Goal: Task Accomplishment & Management: Complete application form

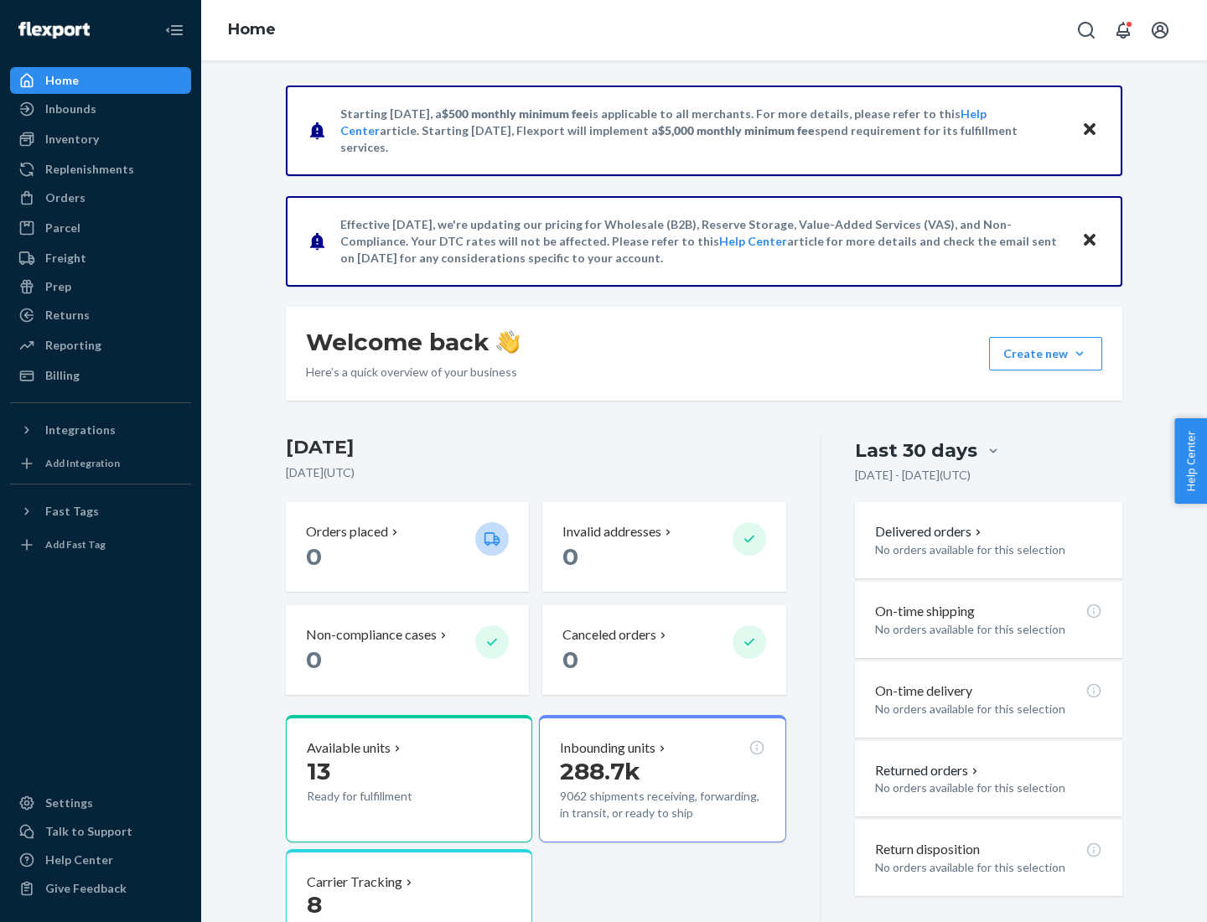
click at [1080, 354] on button "Create new Create new inbound Create new order Create new product" at bounding box center [1045, 354] width 113 height 34
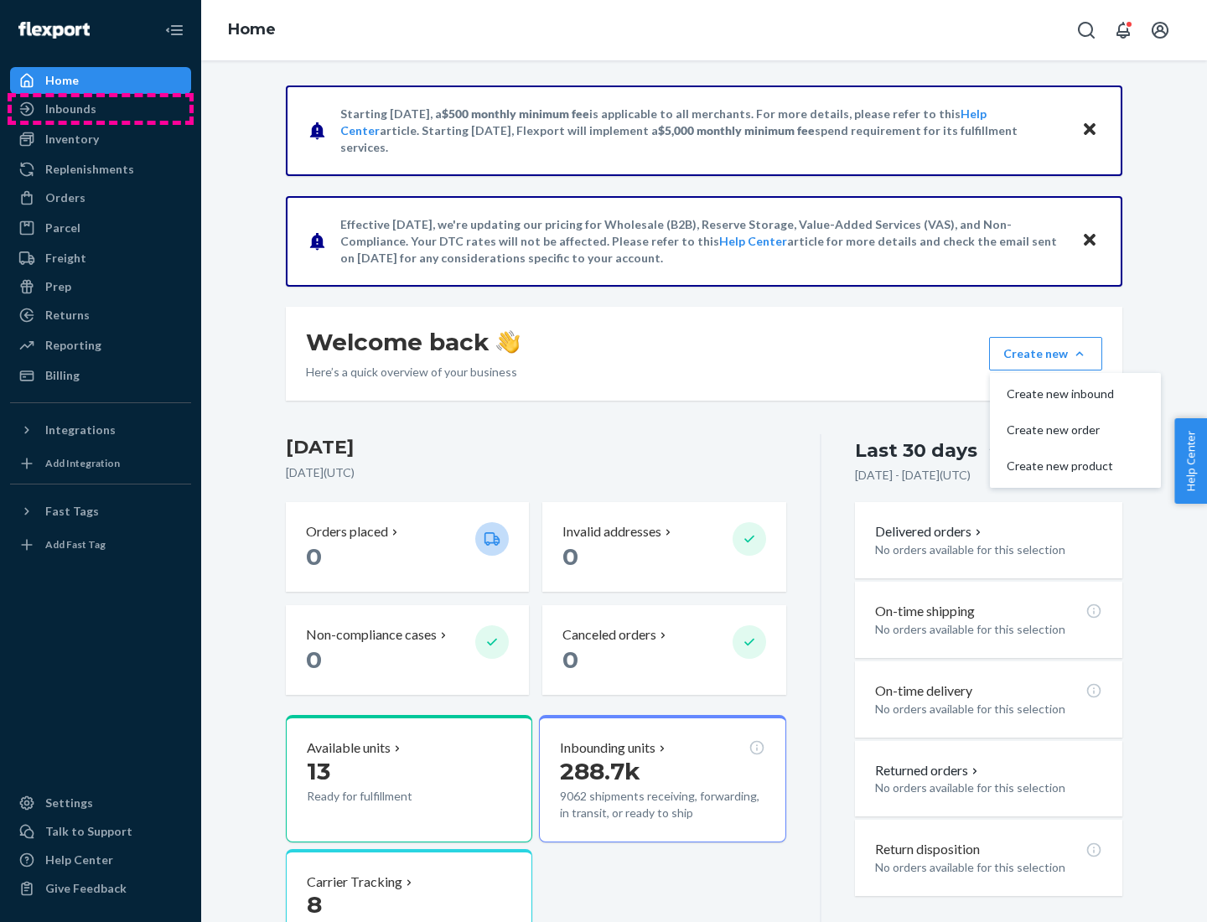
click at [101, 109] on div "Inbounds" at bounding box center [101, 108] width 178 height 23
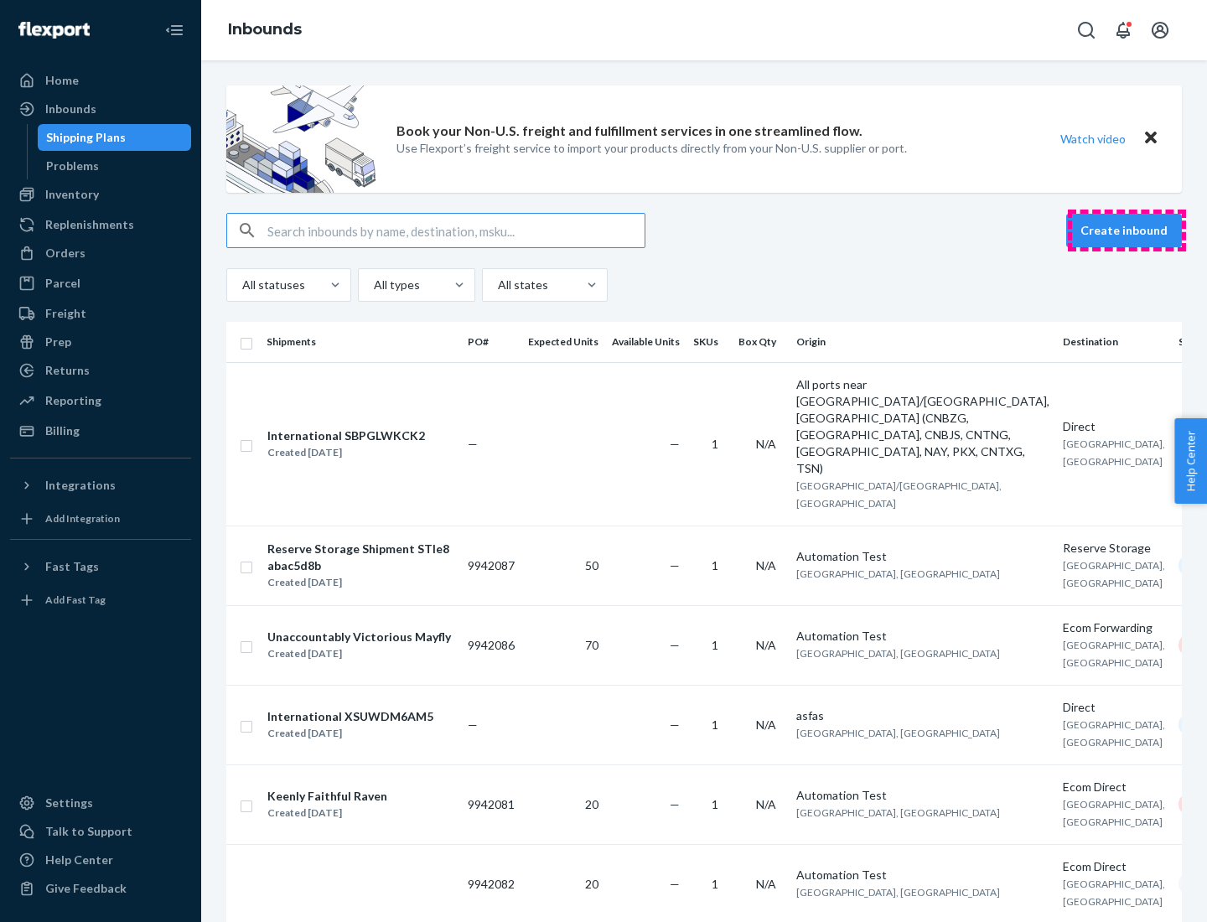
click at [1127, 231] on button "Create inbound" at bounding box center [1124, 231] width 116 height 34
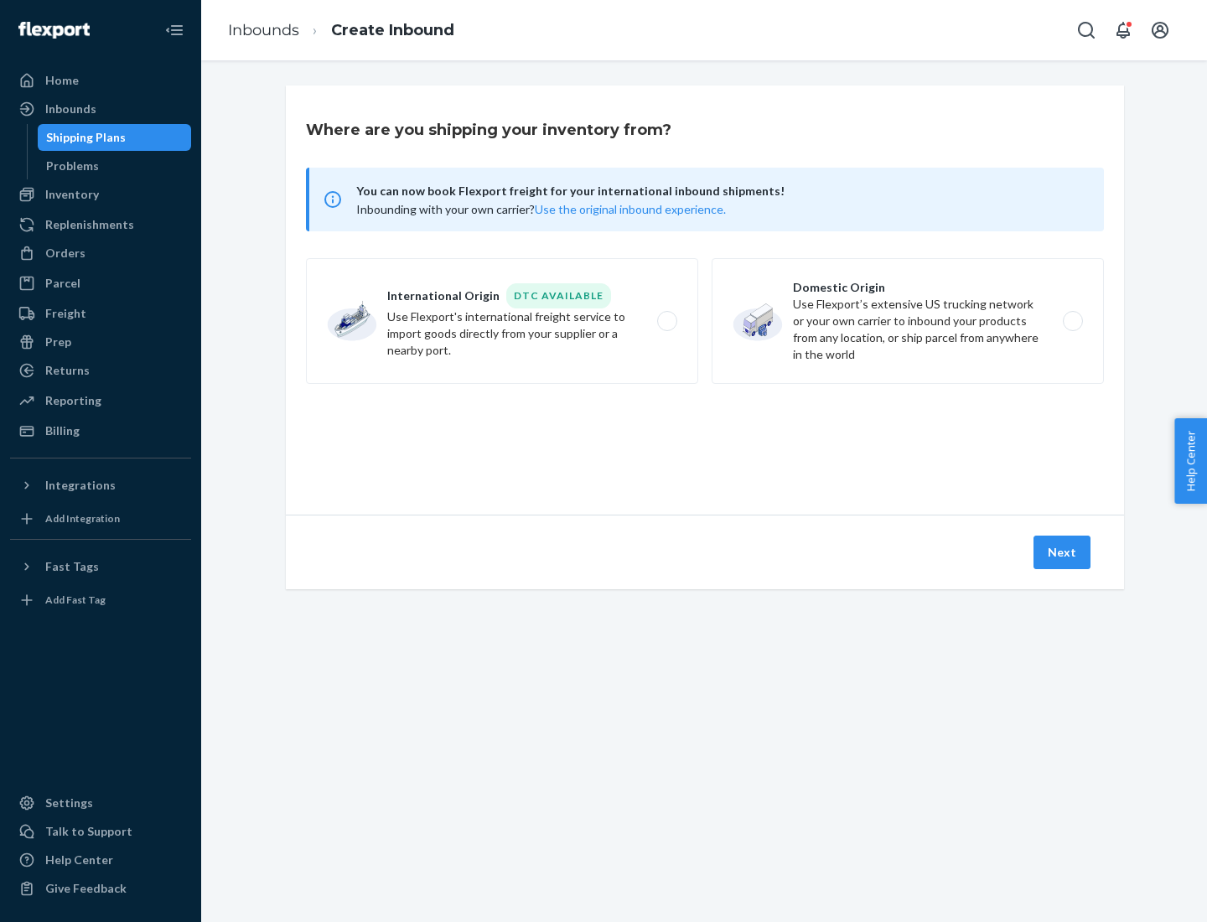
click at [908, 321] on label "Domestic Origin Use Flexport’s extensive US trucking network or your own carrie…" at bounding box center [908, 321] width 392 height 126
click at [1072, 321] on input "Domestic Origin Use Flexport’s extensive US trucking network or your own carrie…" at bounding box center [1077, 321] width 11 height 11
radio input "true"
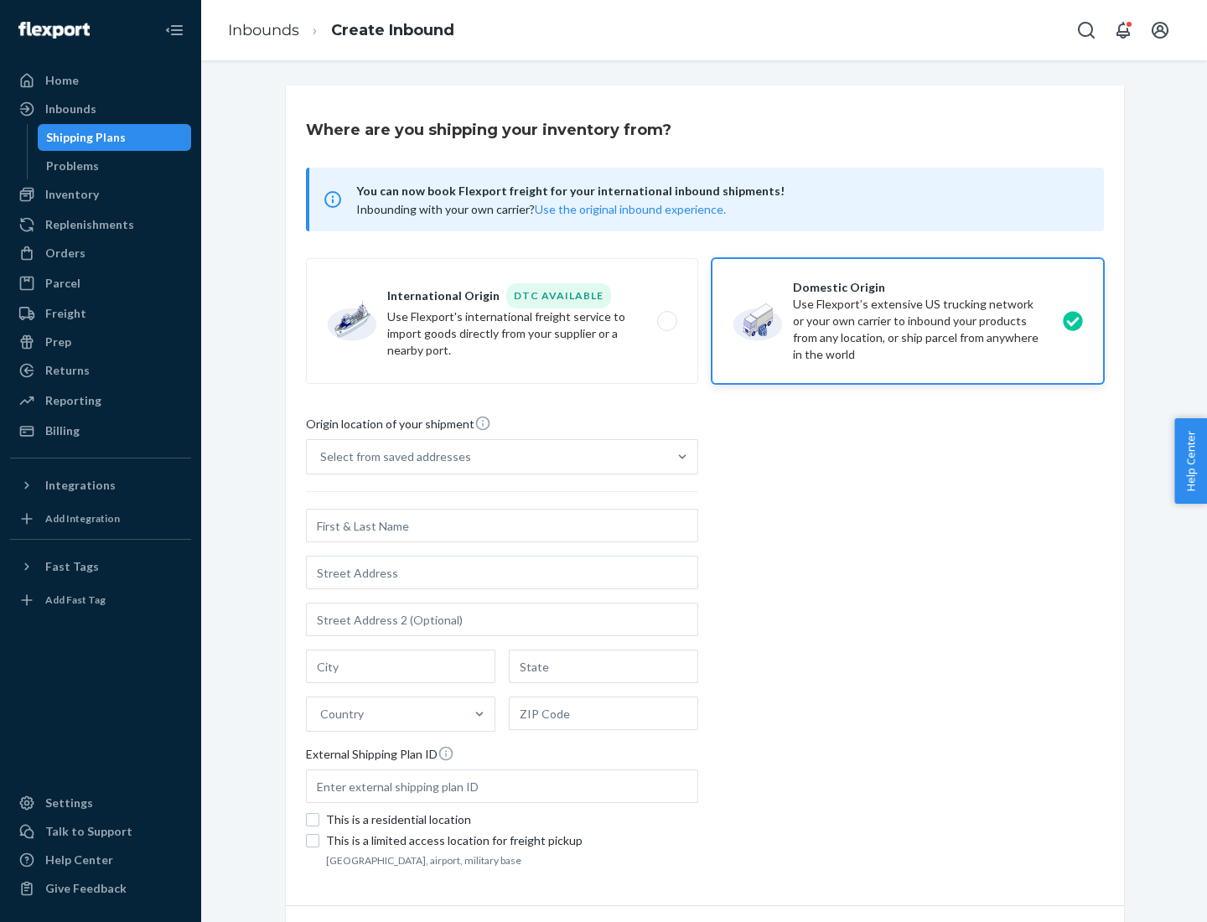
click at [391, 457] on div "Select from saved addresses" at bounding box center [395, 456] width 151 height 17
click at [322, 457] on input "Select from saved addresses" at bounding box center [321, 456] width 2 height 17
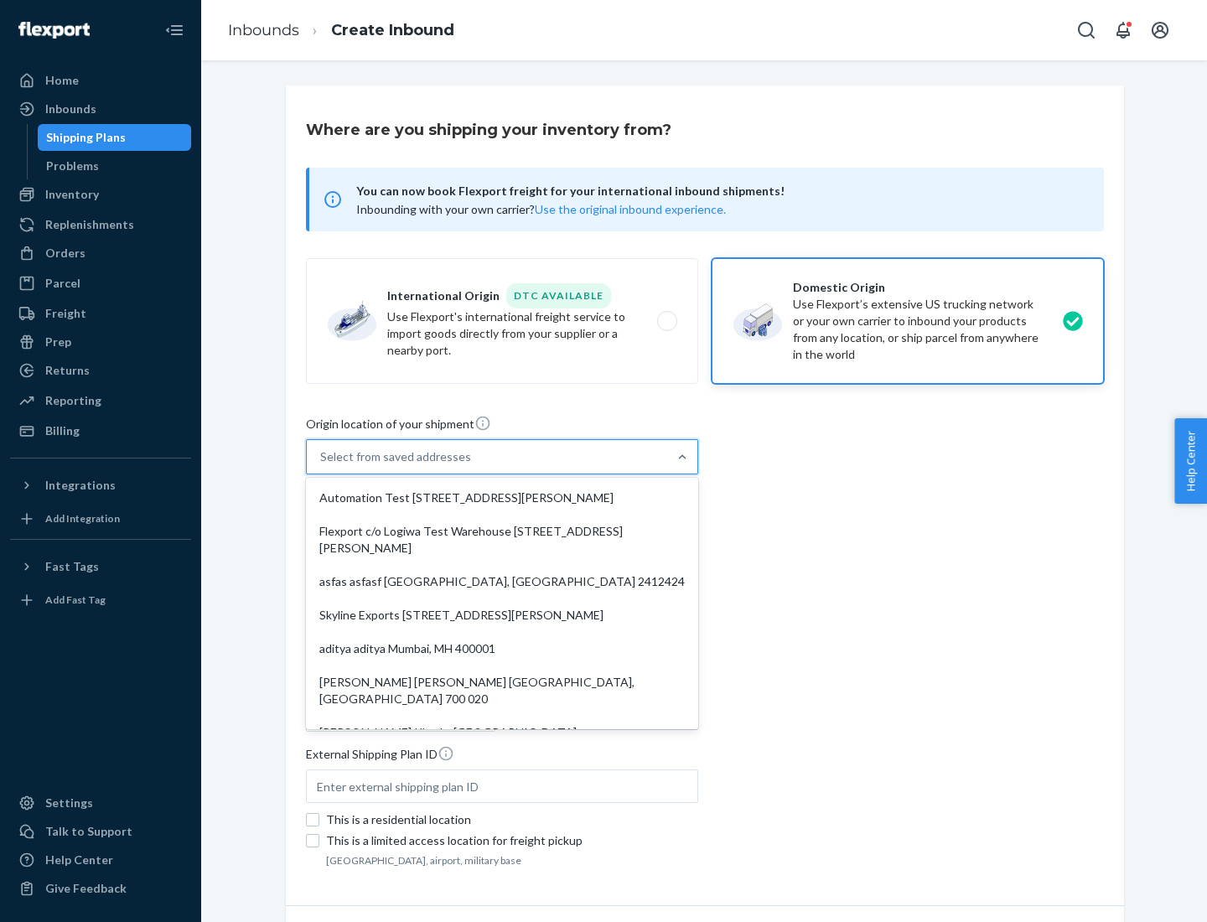
scroll to position [7, 0]
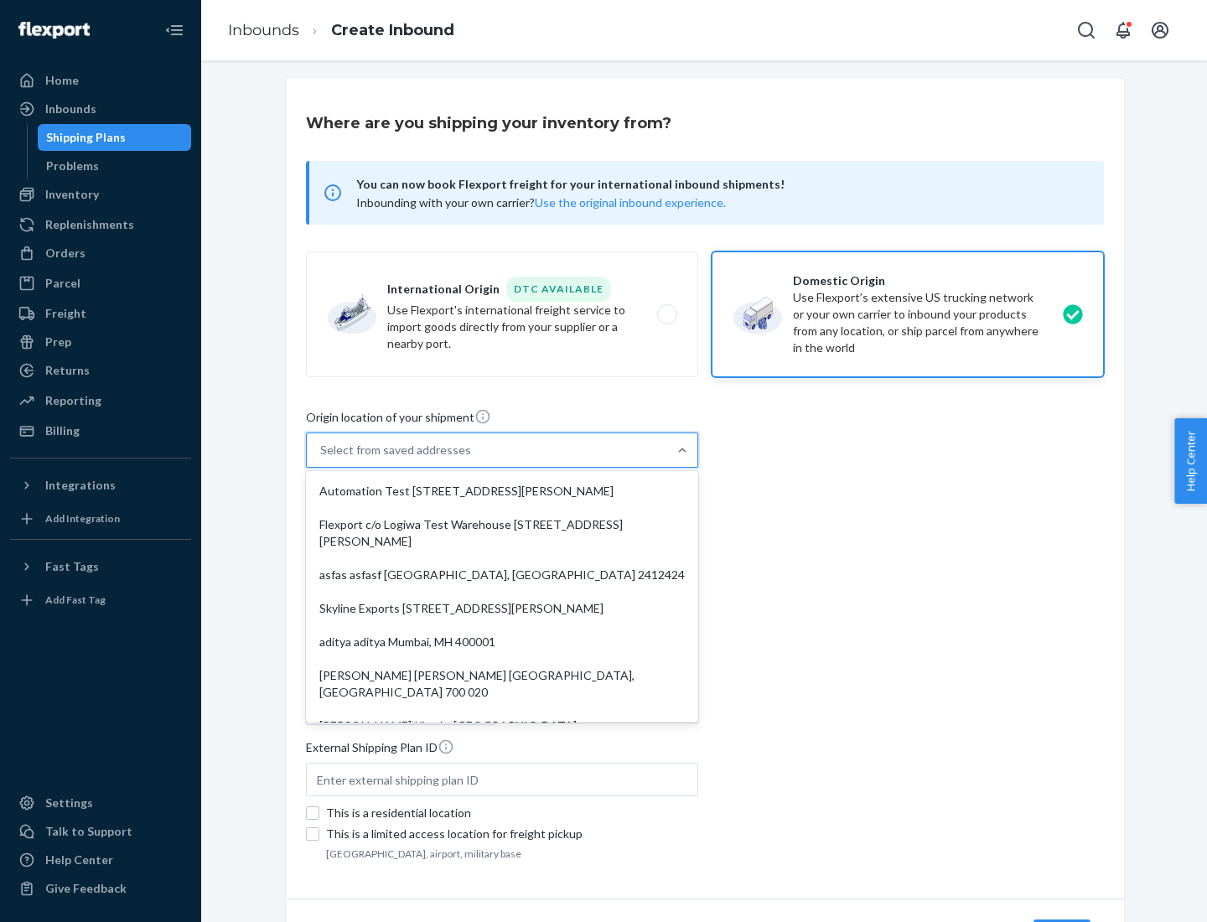
click at [502, 491] on div "Automation Test [STREET_ADDRESS][PERSON_NAME]" at bounding box center [502, 491] width 386 height 34
click at [322, 459] on input "option Automation Test [STREET_ADDRESS][PERSON_NAME]. 9 results available. Use …" at bounding box center [321, 450] width 2 height 17
type input "Automation Test"
type input "9th Floor"
type input "[GEOGRAPHIC_DATA]"
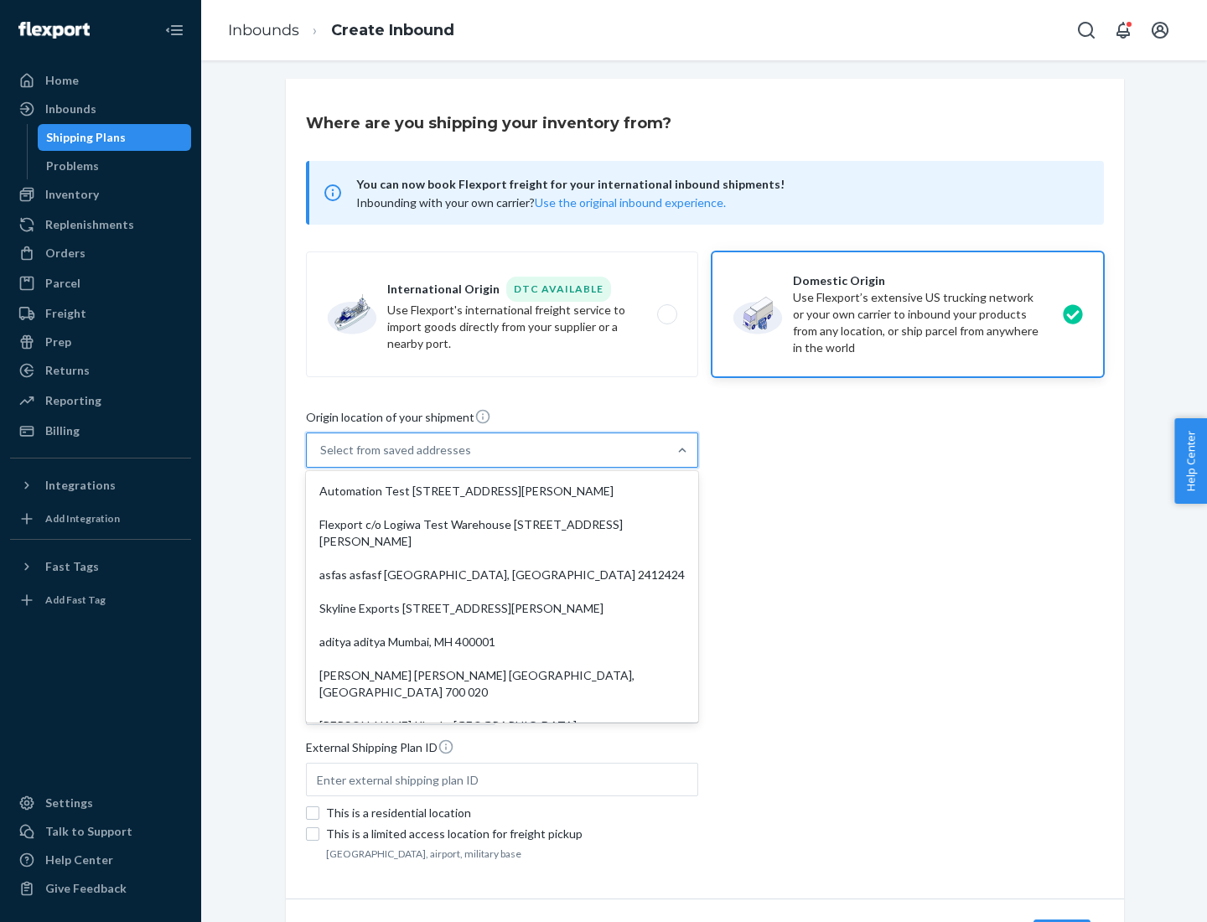
type input "CA"
type input "94104"
type input "[STREET_ADDRESS][PERSON_NAME]"
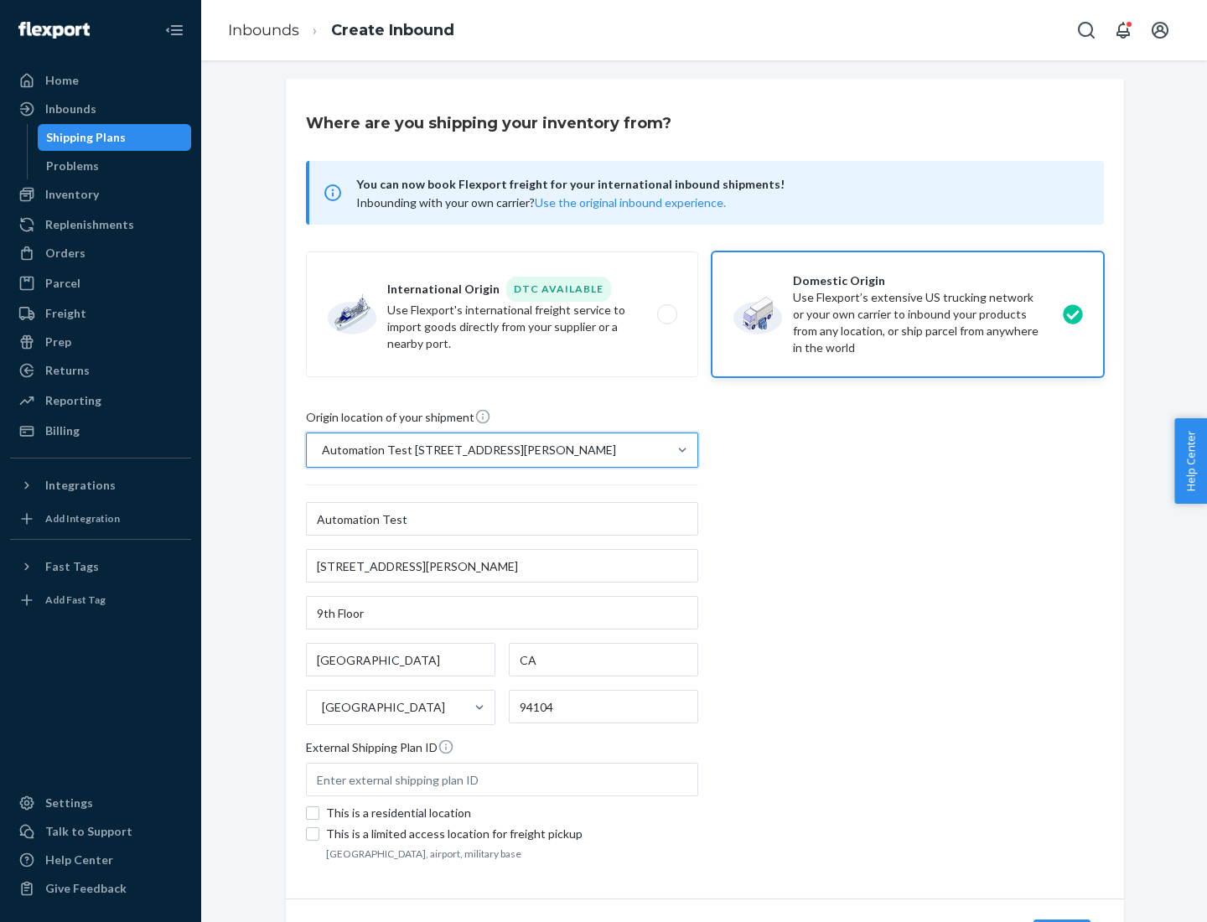
scroll to position [98, 0]
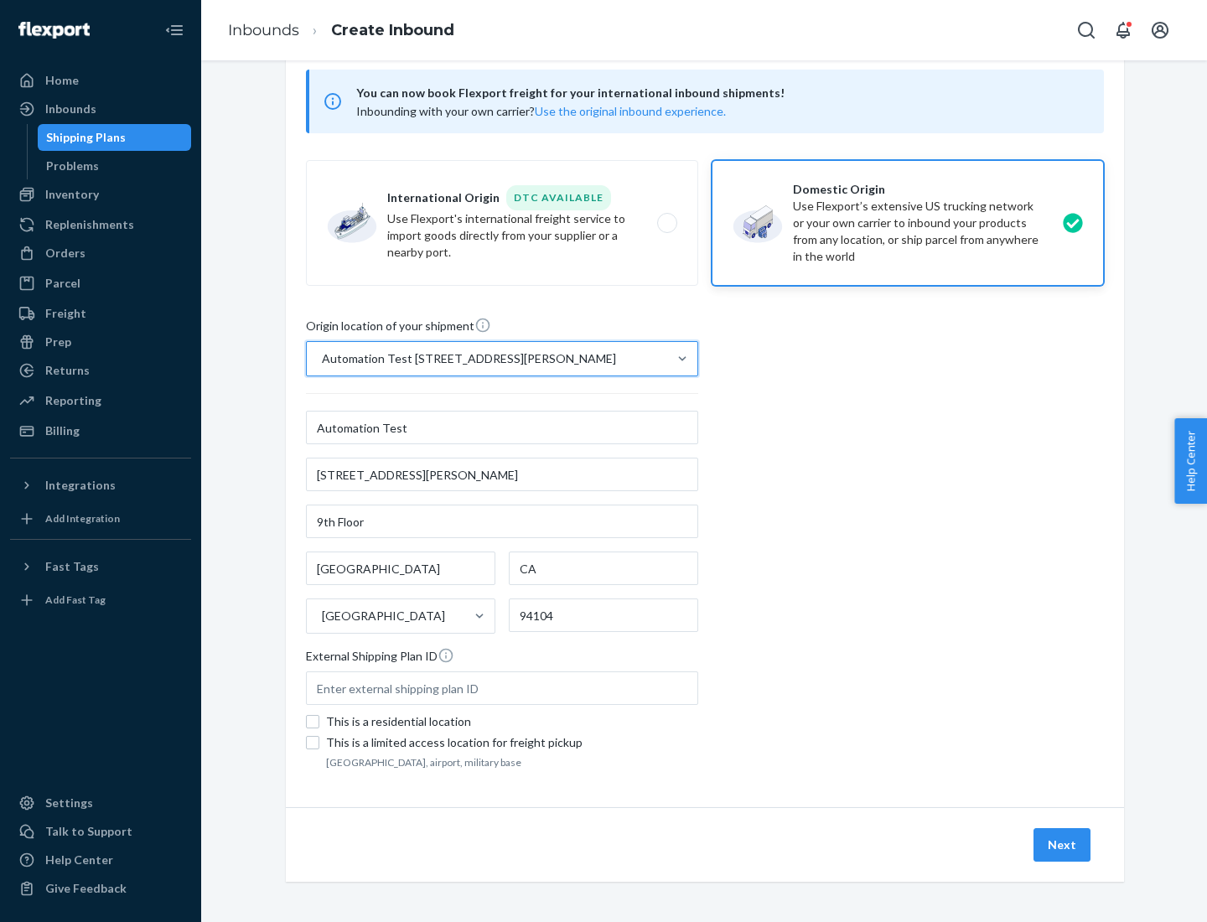
click at [1063, 845] on button "Next" at bounding box center [1062, 845] width 57 height 34
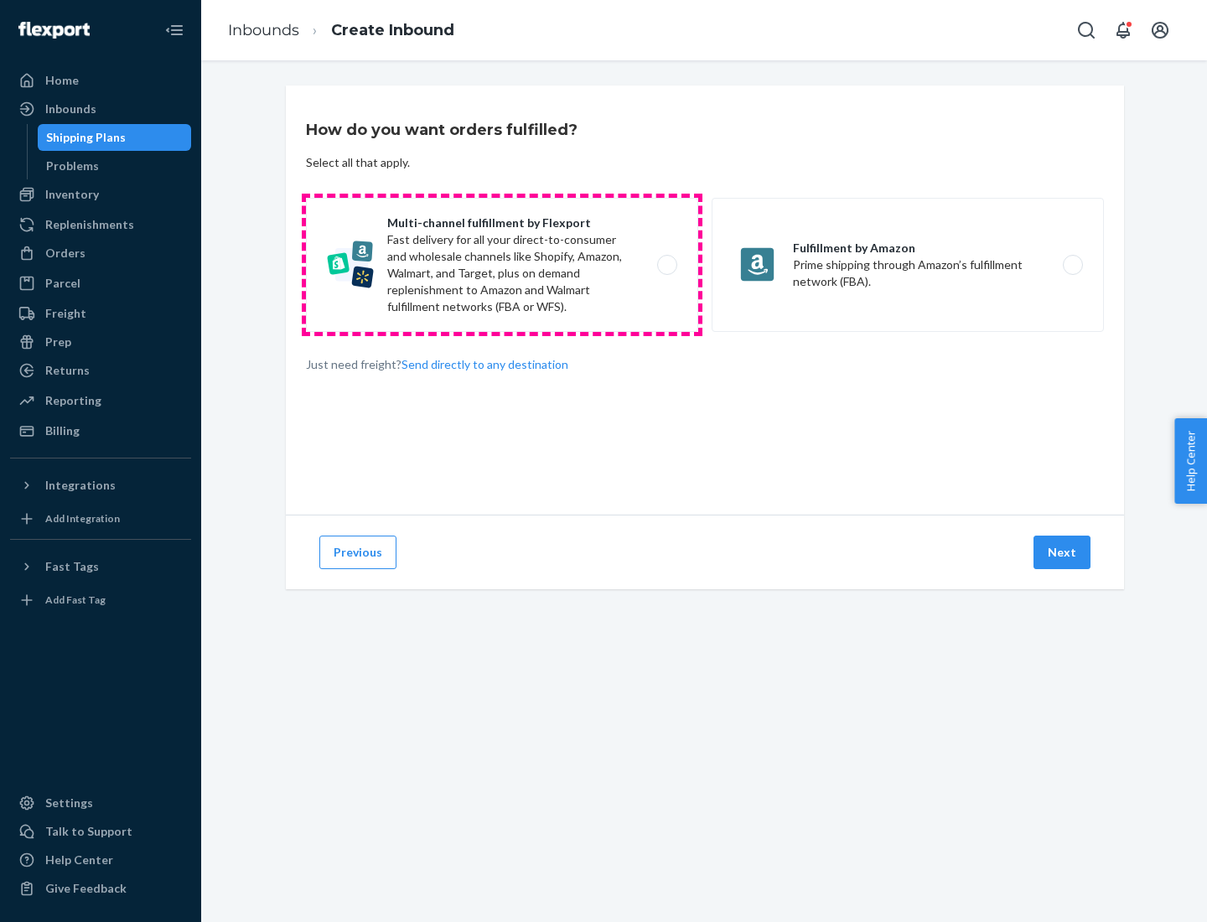
click at [502, 265] on label "Multi-channel fulfillment by Flexport Fast delivery for all your direct-to-cons…" at bounding box center [502, 265] width 392 height 134
click at [666, 265] on input "Multi-channel fulfillment by Flexport Fast delivery for all your direct-to-cons…" at bounding box center [671, 265] width 11 height 11
radio input "true"
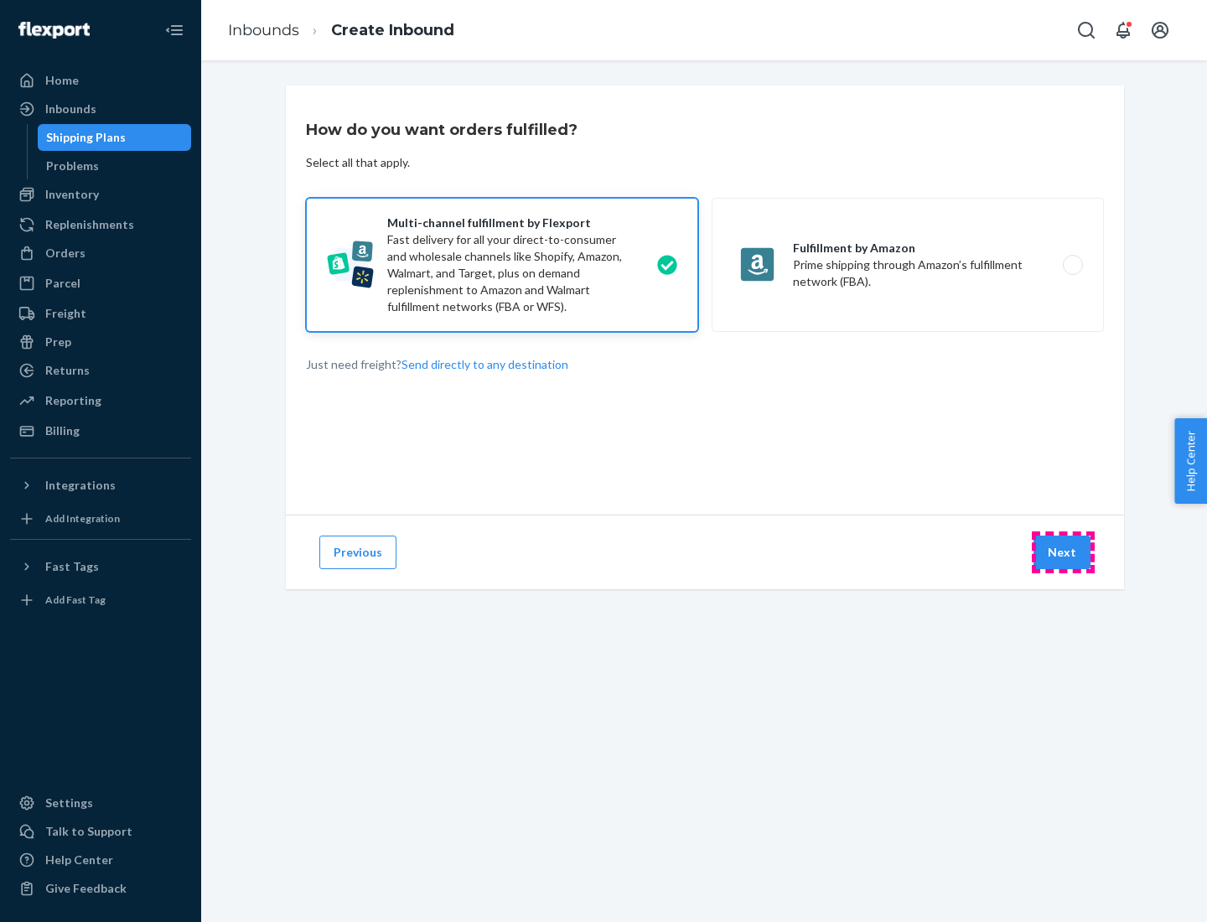
click at [1063, 552] on button "Next" at bounding box center [1062, 553] width 57 height 34
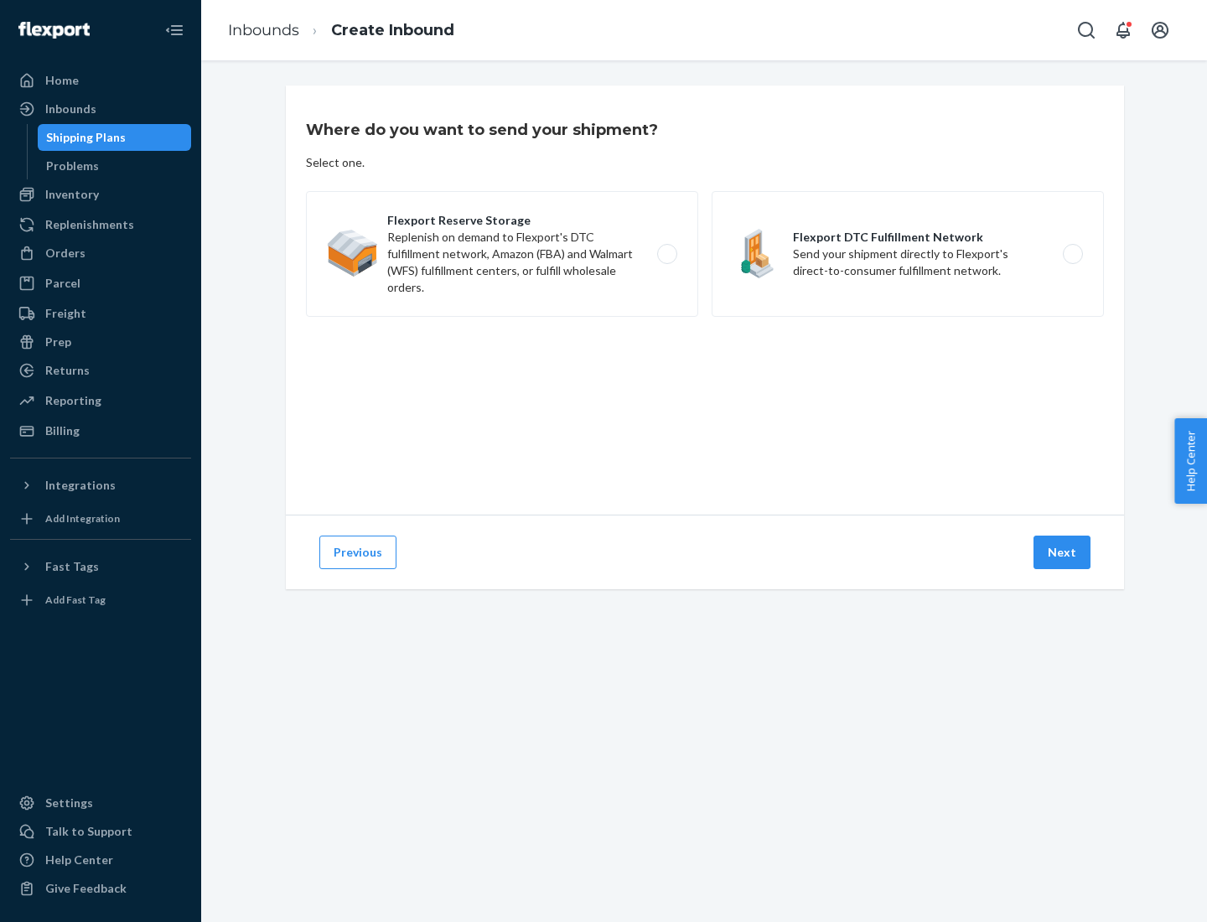
click at [908, 254] on label "Flexport DTC Fulfillment Network Send your shipment directly to Flexport's dire…" at bounding box center [908, 254] width 392 height 126
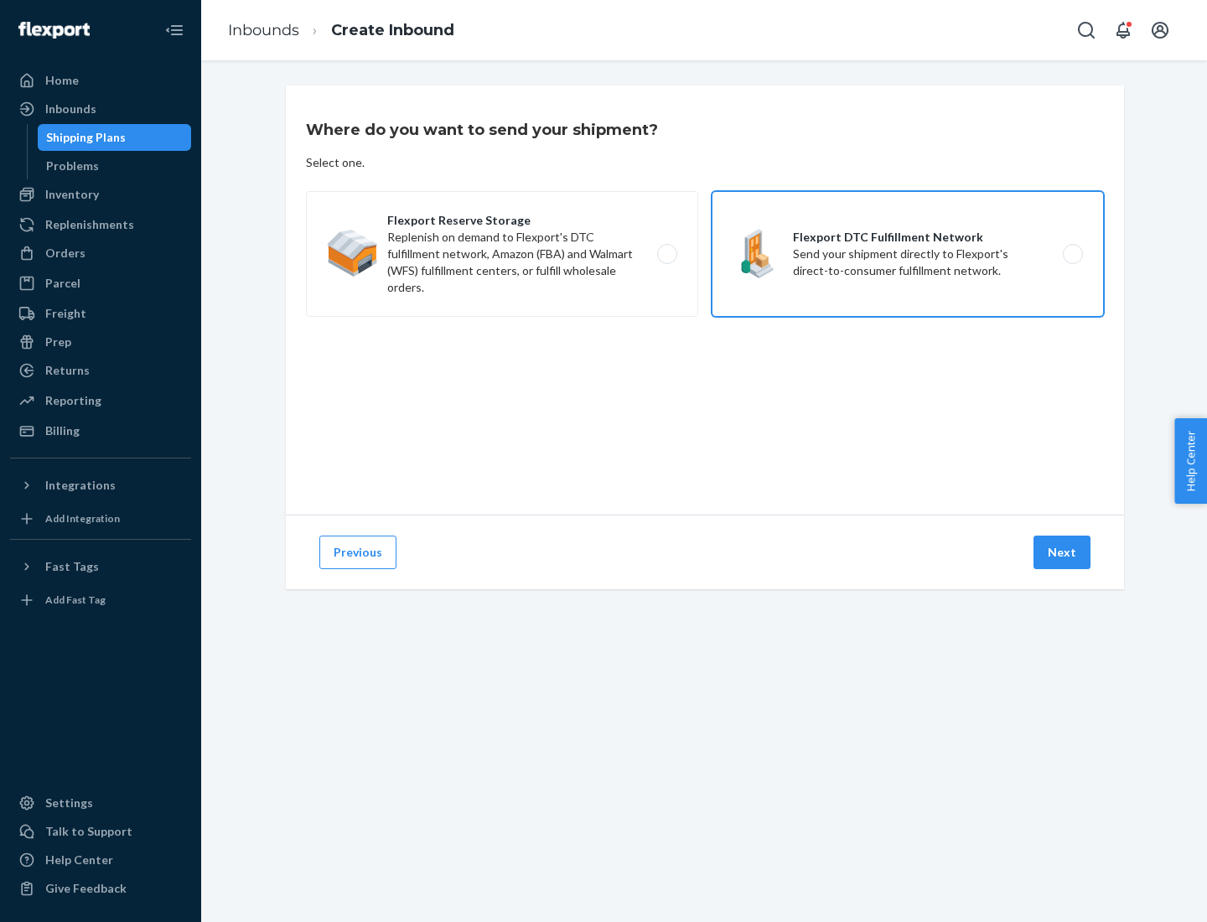
click at [1072, 254] on input "Flexport DTC Fulfillment Network Send your shipment directly to Flexport's dire…" at bounding box center [1077, 254] width 11 height 11
radio input "true"
click at [1063, 552] on button "Next" at bounding box center [1062, 553] width 57 height 34
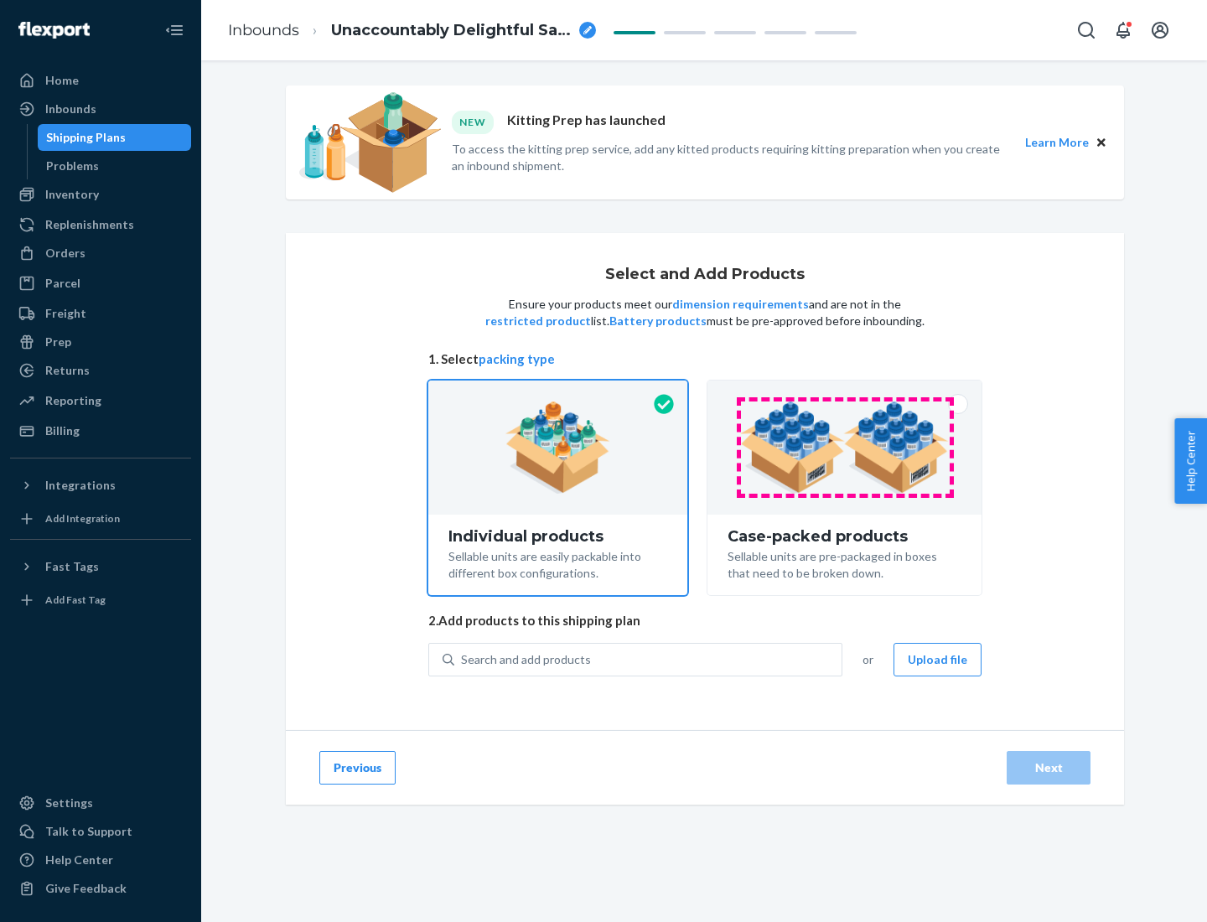
click at [845, 448] on img at bounding box center [844, 448] width 209 height 92
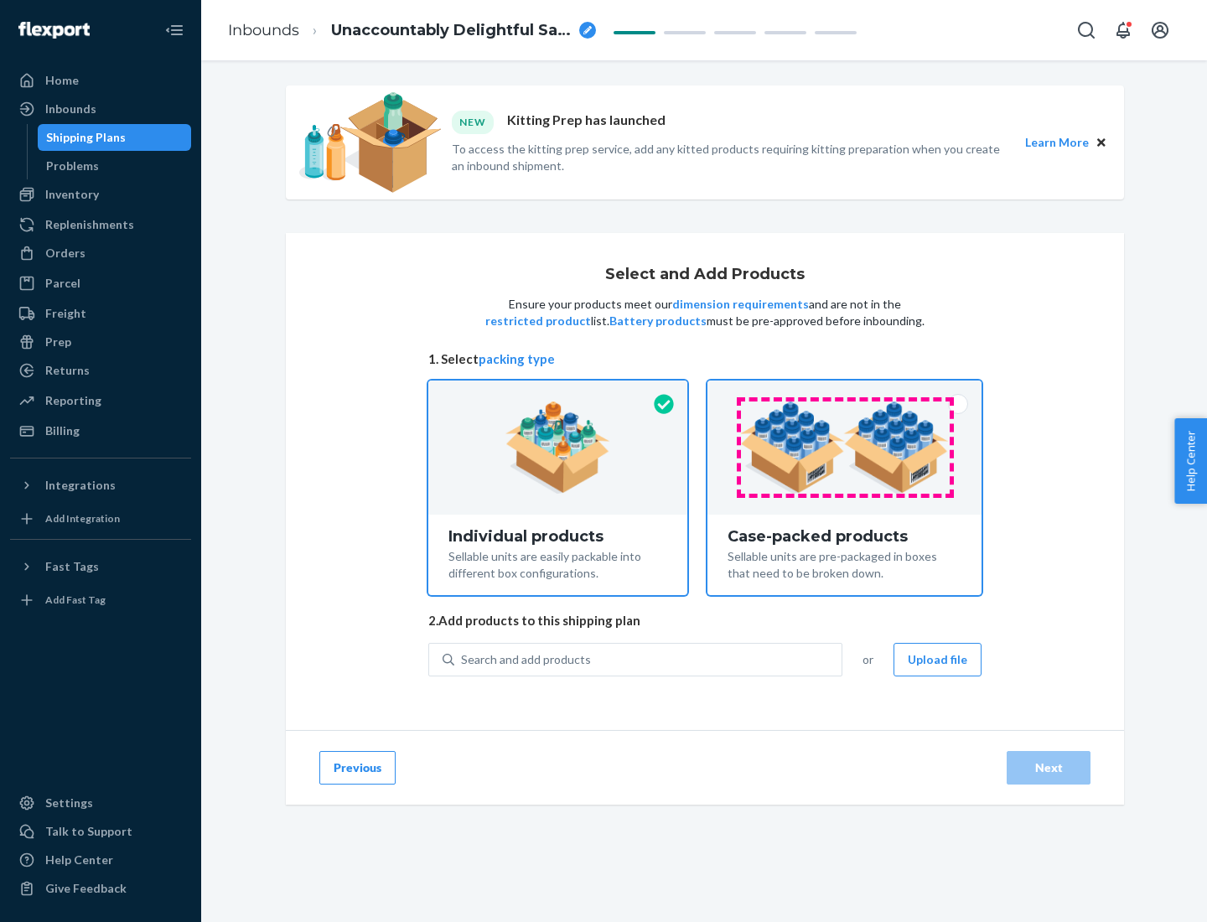
click at [845, 391] on input "Case-packed products Sellable units are pre-packaged in boxes that need to be b…" at bounding box center [844, 386] width 11 height 11
radio input "true"
radio input "false"
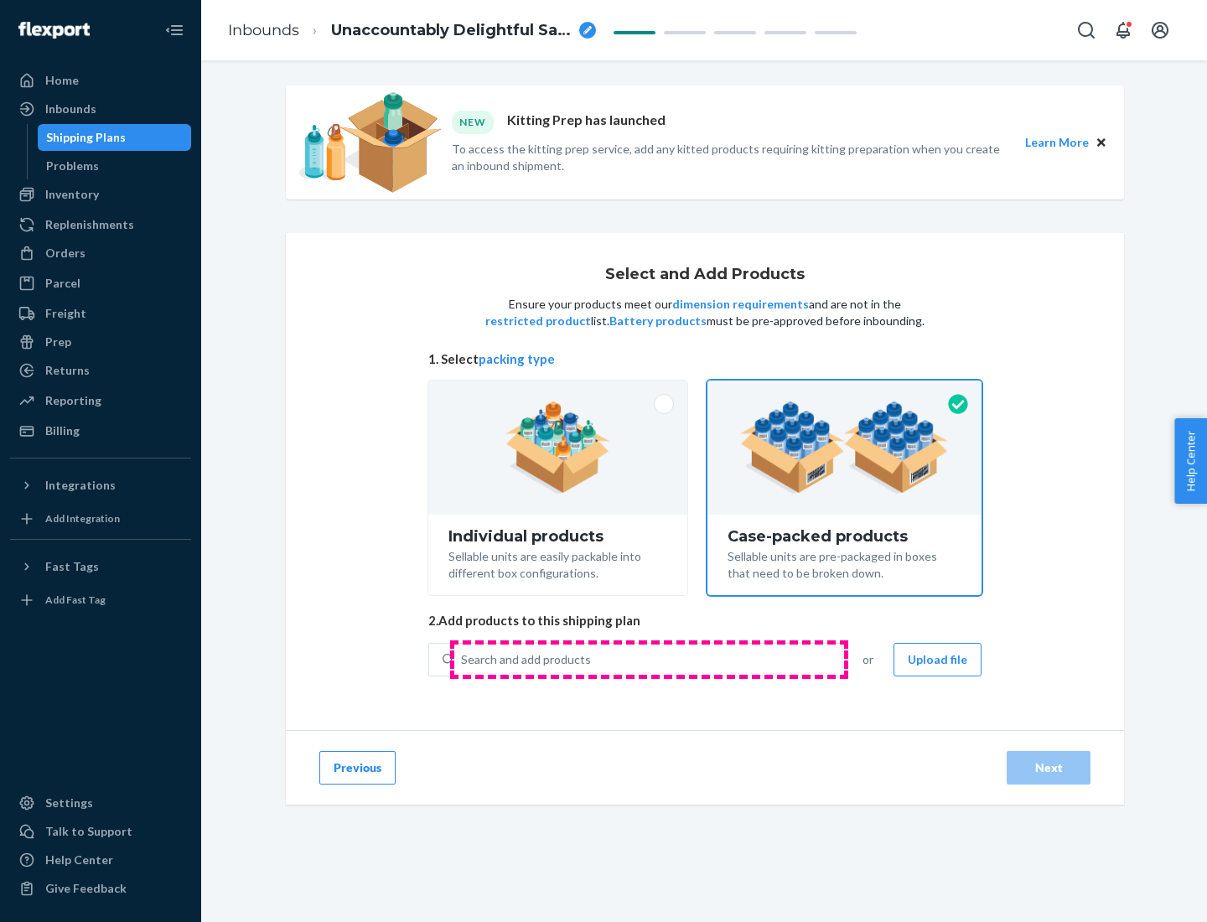
click at [649, 659] on div "Search and add products" at bounding box center [647, 660] width 387 height 30
click at [463, 659] on input "Search and add products" at bounding box center [462, 659] width 2 height 17
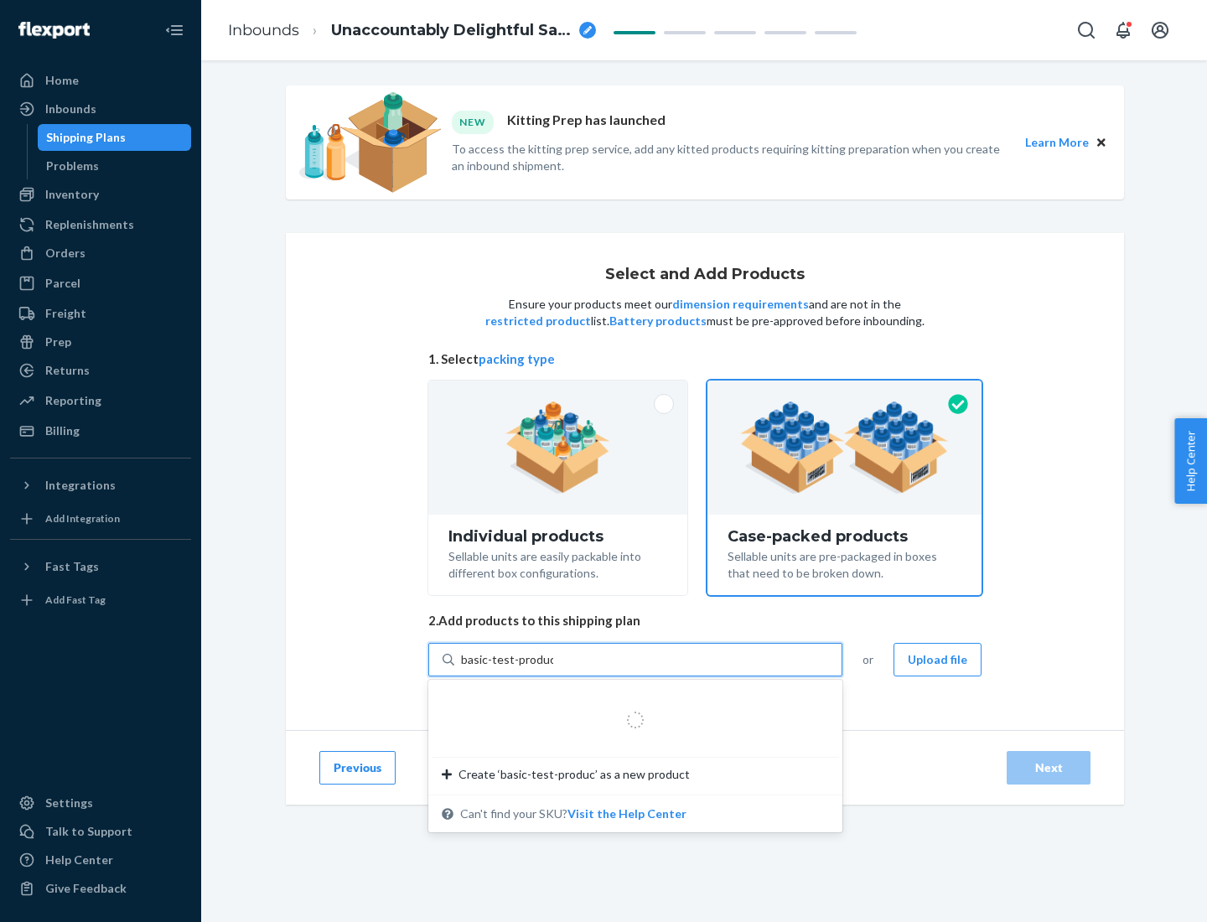
type input "basic-test-product-1"
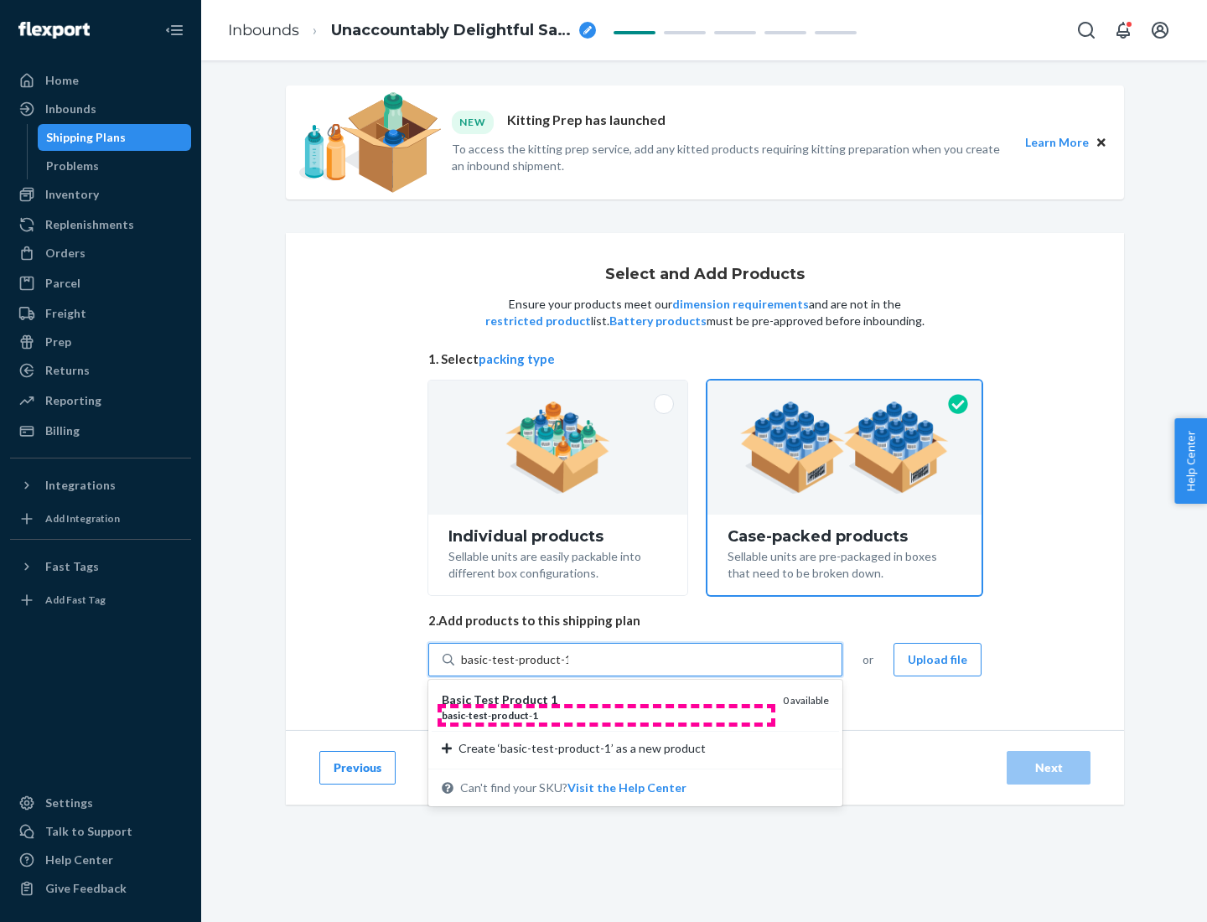
click at [606, 715] on div "basic - test - product - 1" at bounding box center [606, 715] width 328 height 14
click at [568, 668] on input "basic-test-product-1" at bounding box center [514, 659] width 107 height 17
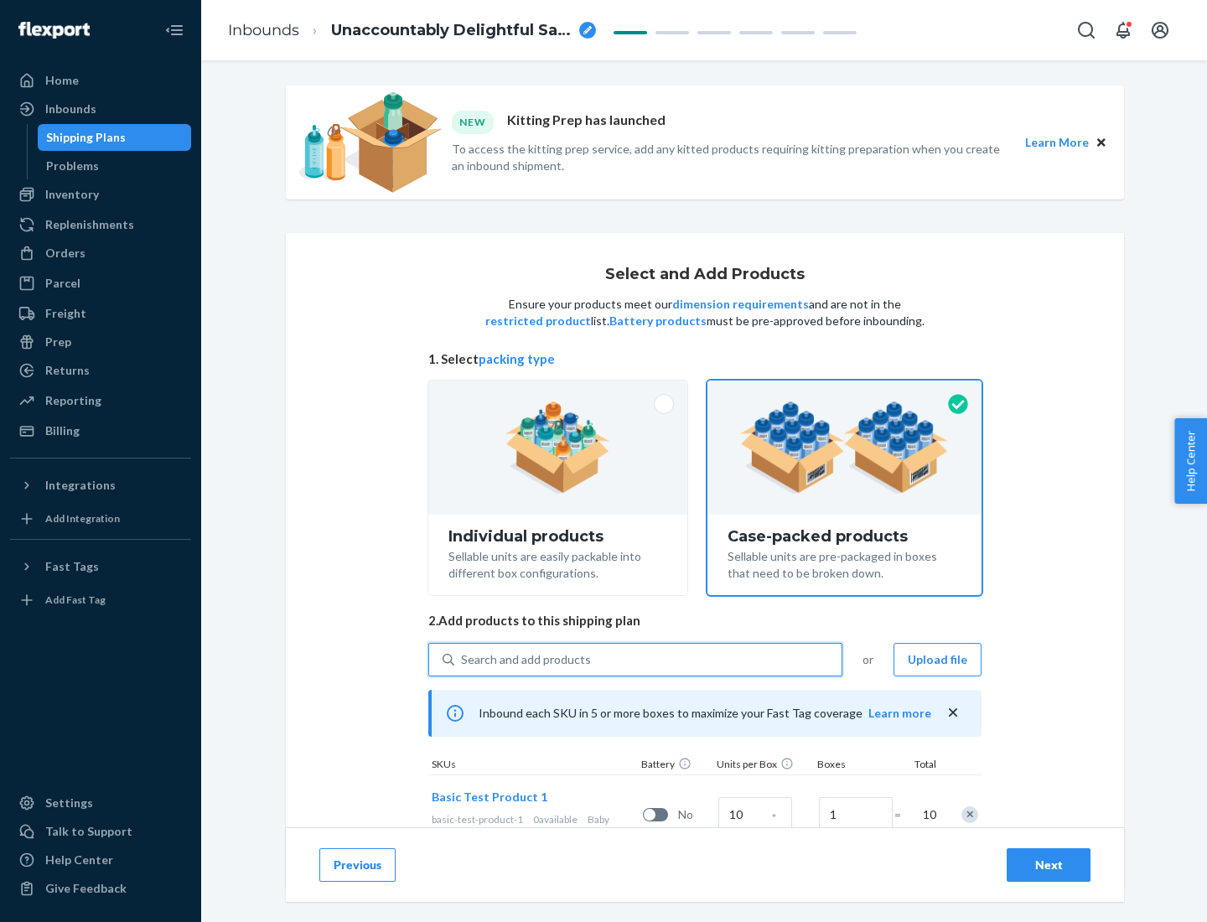
scroll to position [60, 0]
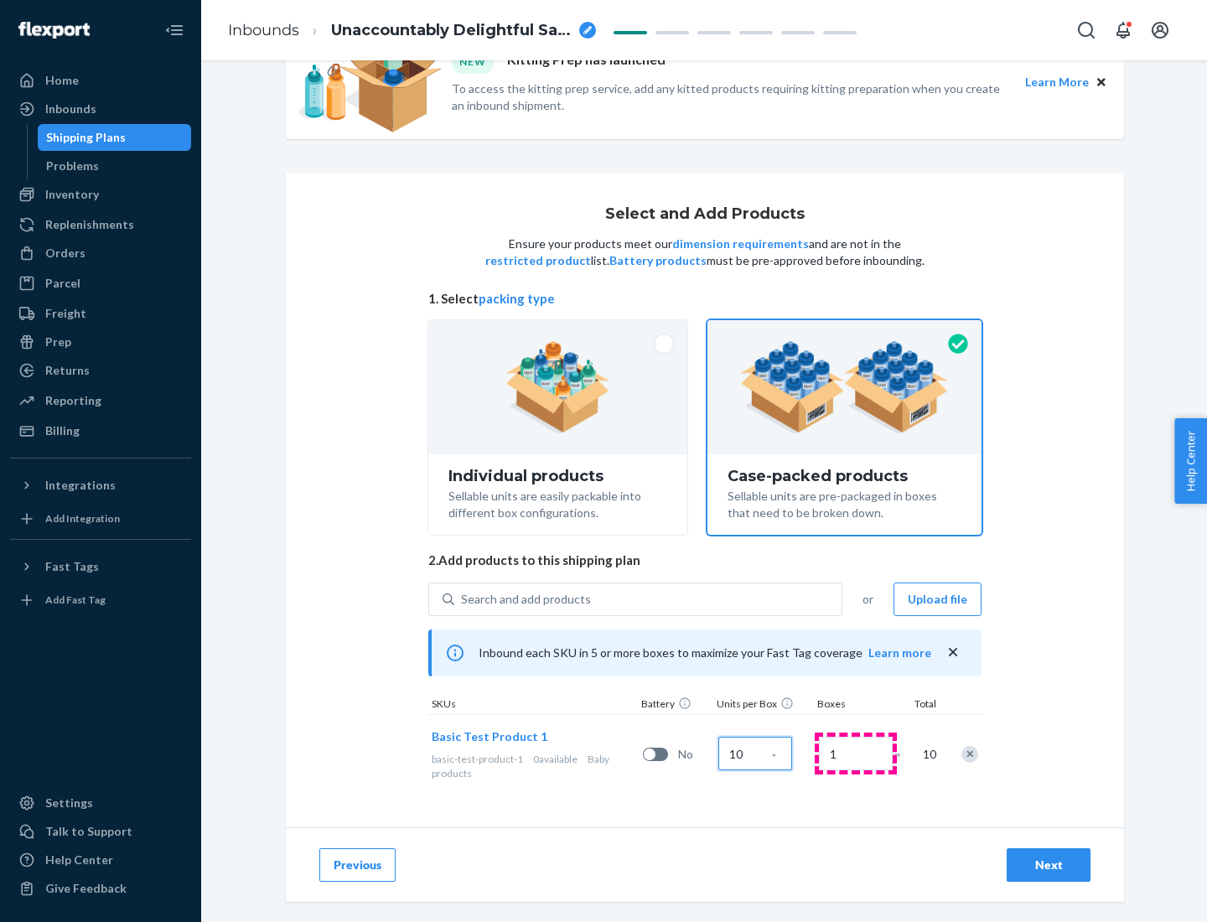
type input "10"
type input "7"
click at [1049, 865] on div "Next" at bounding box center [1048, 865] width 55 height 17
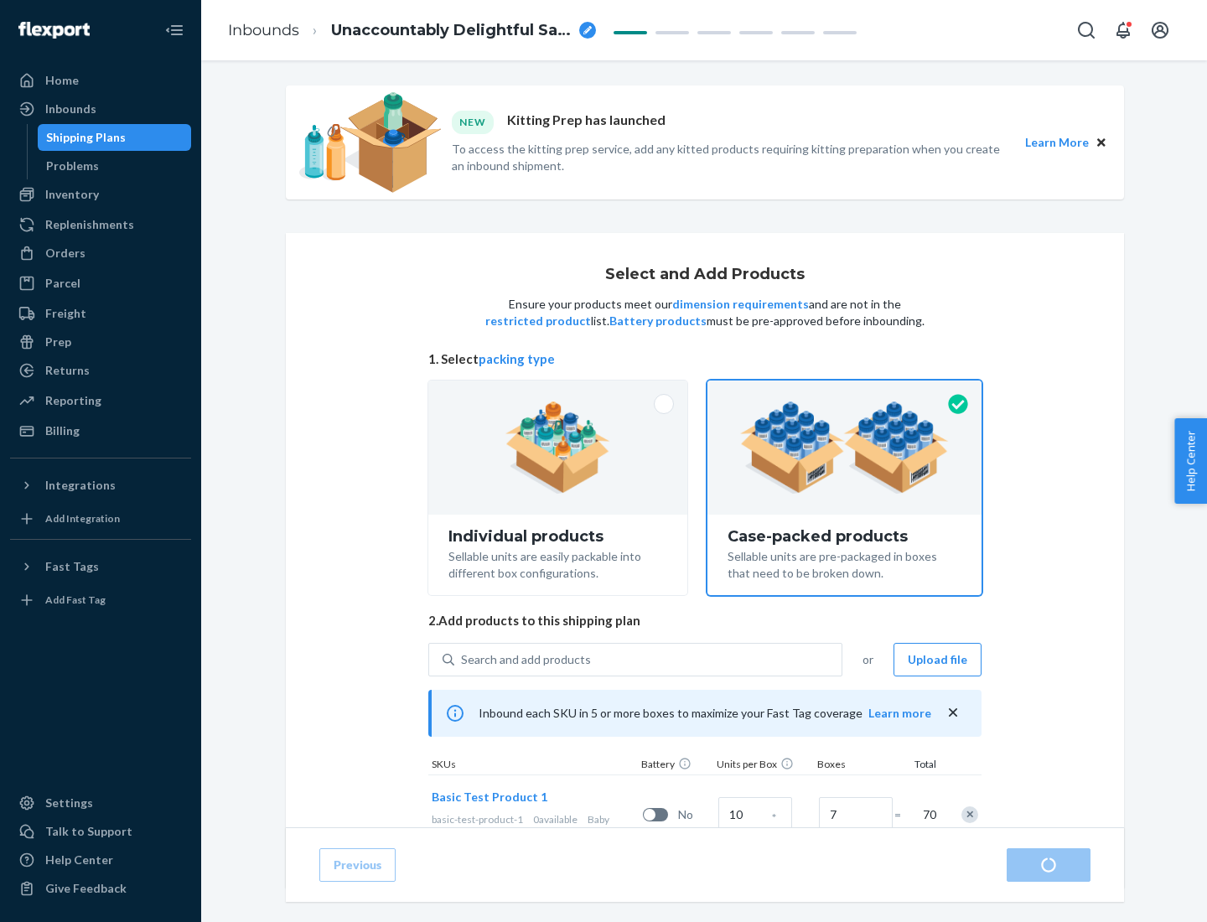
radio input "true"
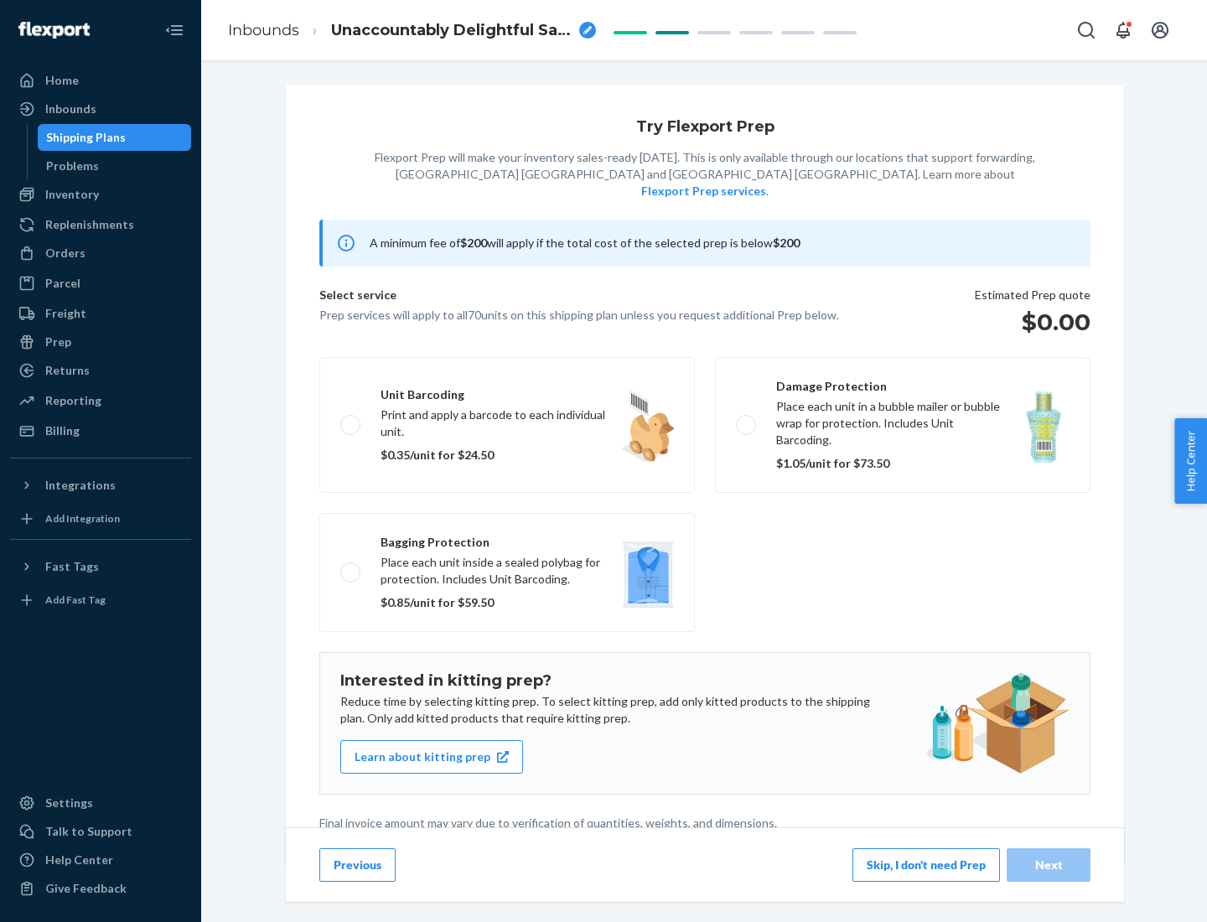
scroll to position [4, 0]
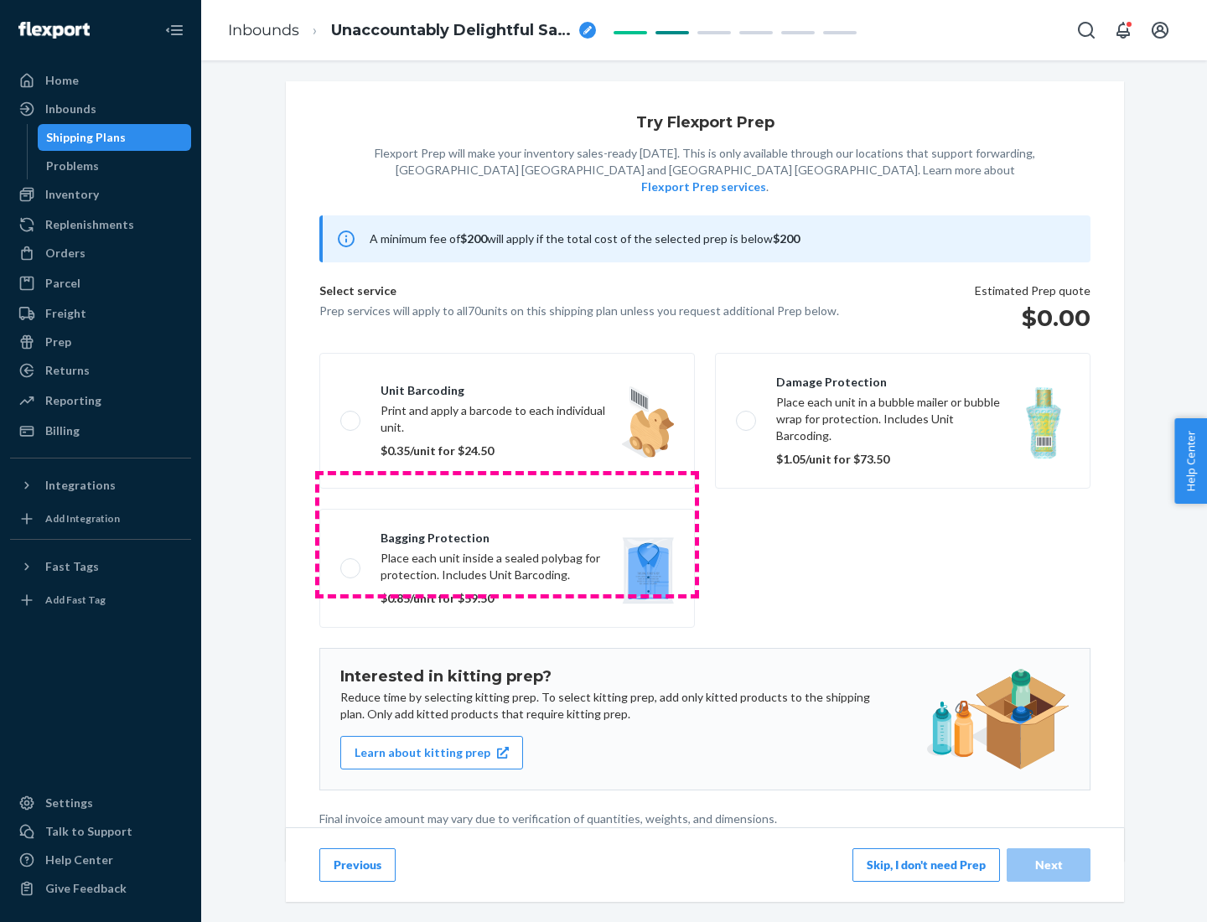
click at [507, 534] on label "Bagging protection Place each unit inside a sealed polybag for protection. Incl…" at bounding box center [507, 568] width 376 height 119
click at [351, 562] on input "Bagging protection Place each unit inside a sealed polybag for protection. Incl…" at bounding box center [345, 567] width 11 height 11
checkbox input "true"
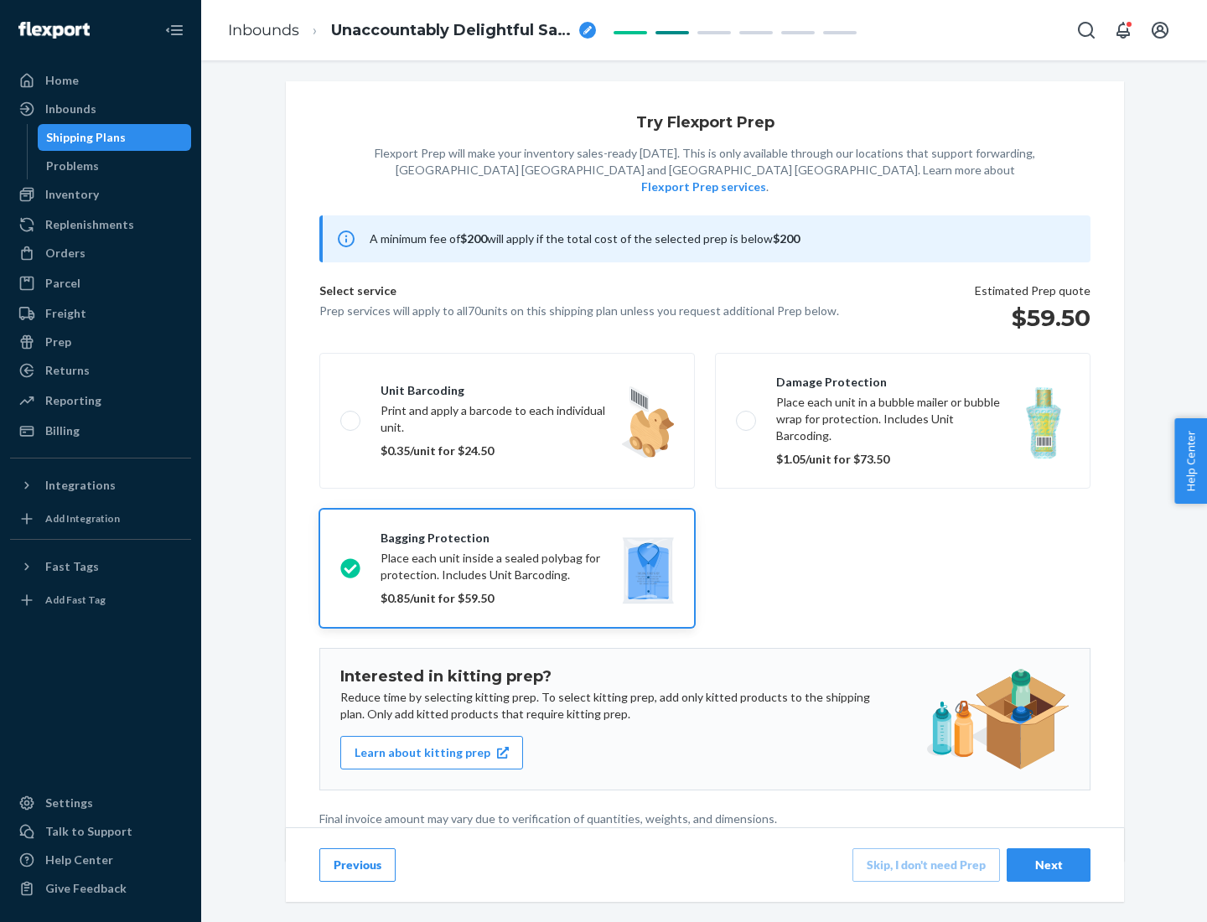
click at [1049, 864] on div "Next" at bounding box center [1048, 865] width 55 height 17
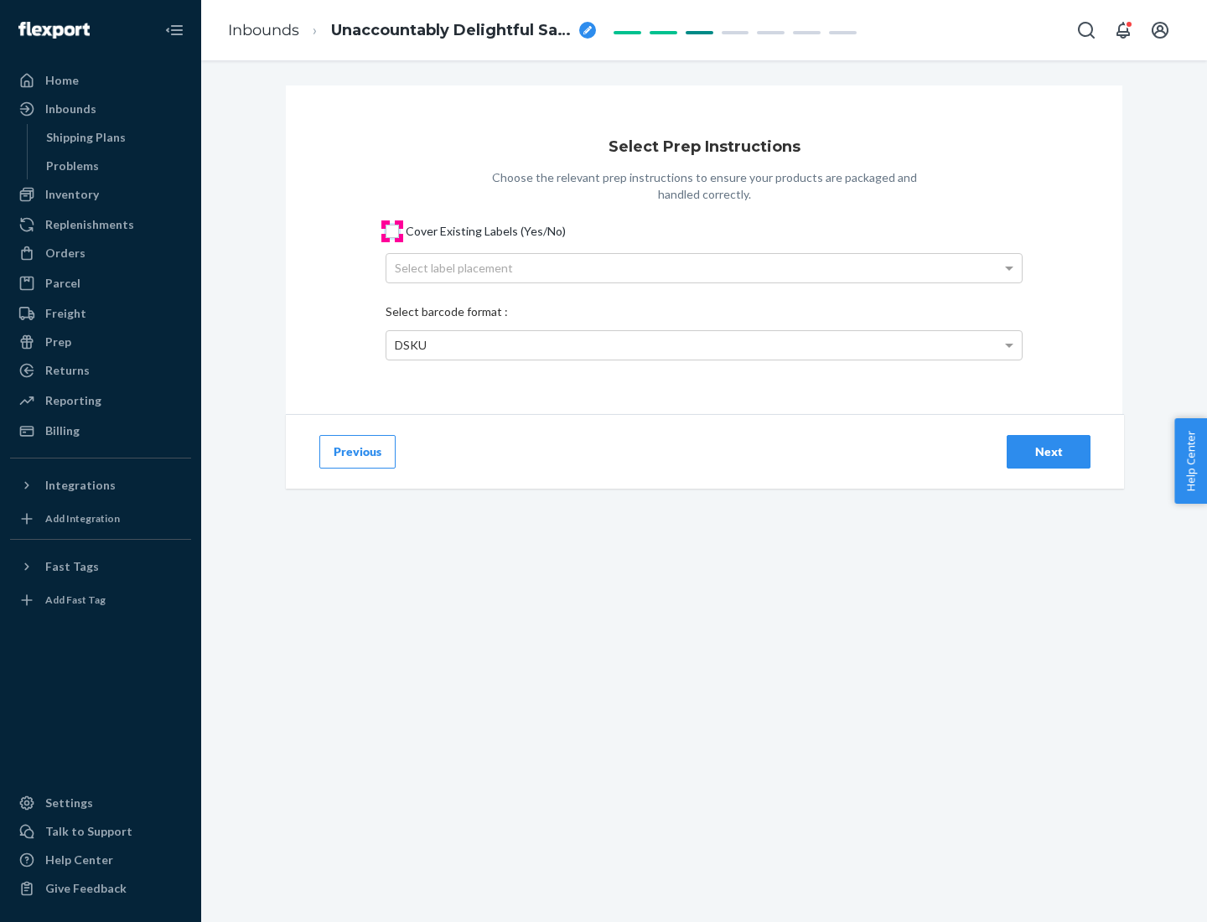
click at [392, 231] on input "Cover Existing Labels (Yes/No)" at bounding box center [392, 231] width 13 height 13
checkbox input "true"
click at [704, 267] on div "Select label placement" at bounding box center [703, 268] width 635 height 29
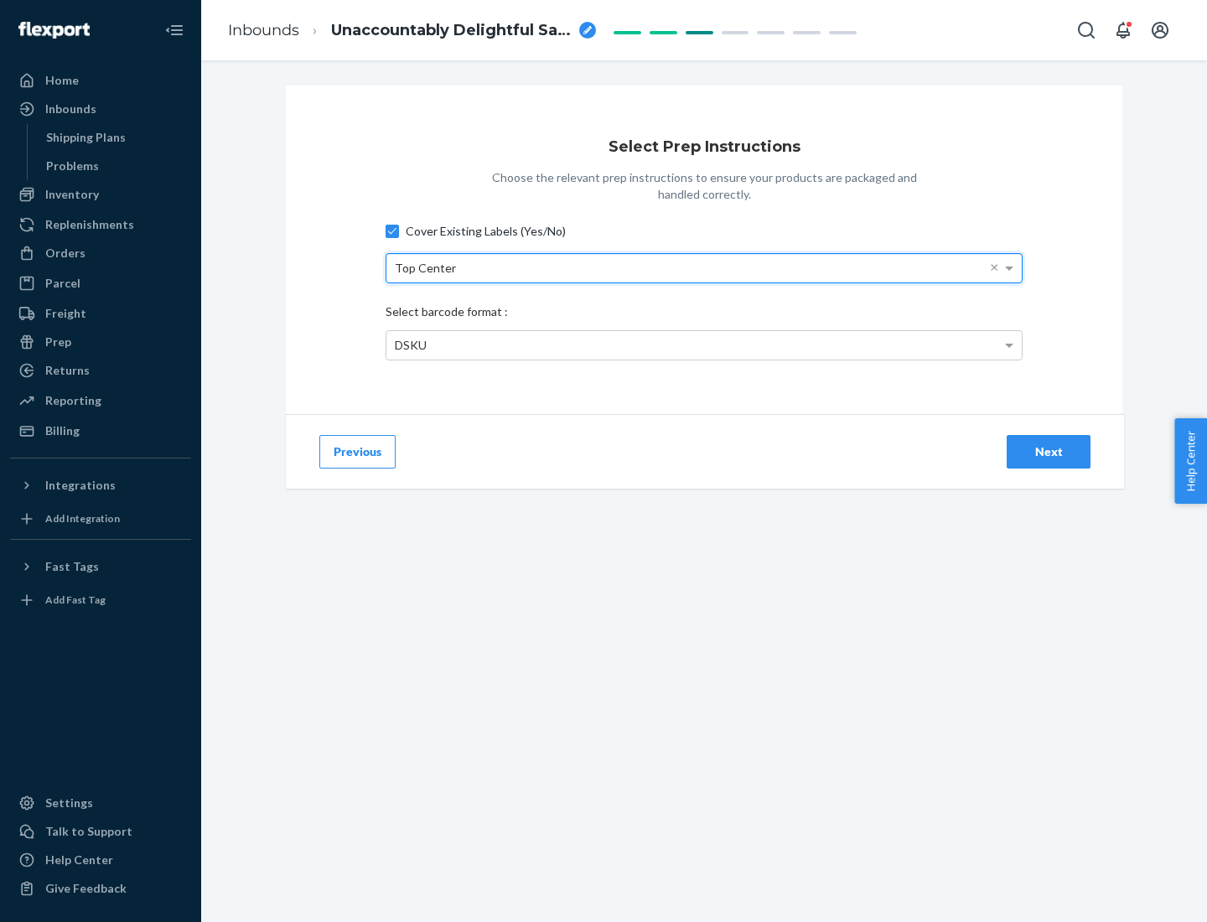
click at [704, 345] on div "DSKU" at bounding box center [703, 345] width 635 height 29
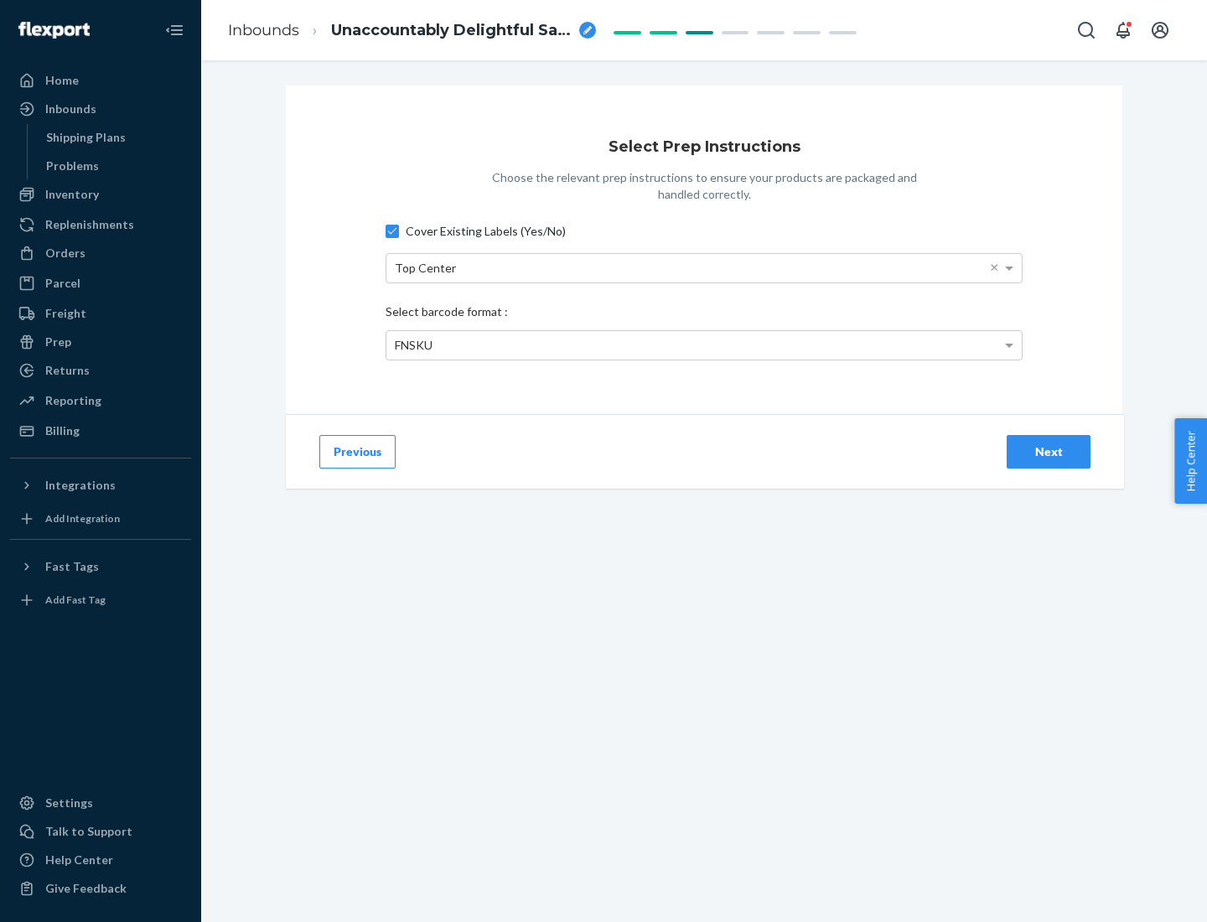
click at [1049, 451] on div "Next" at bounding box center [1048, 451] width 55 height 17
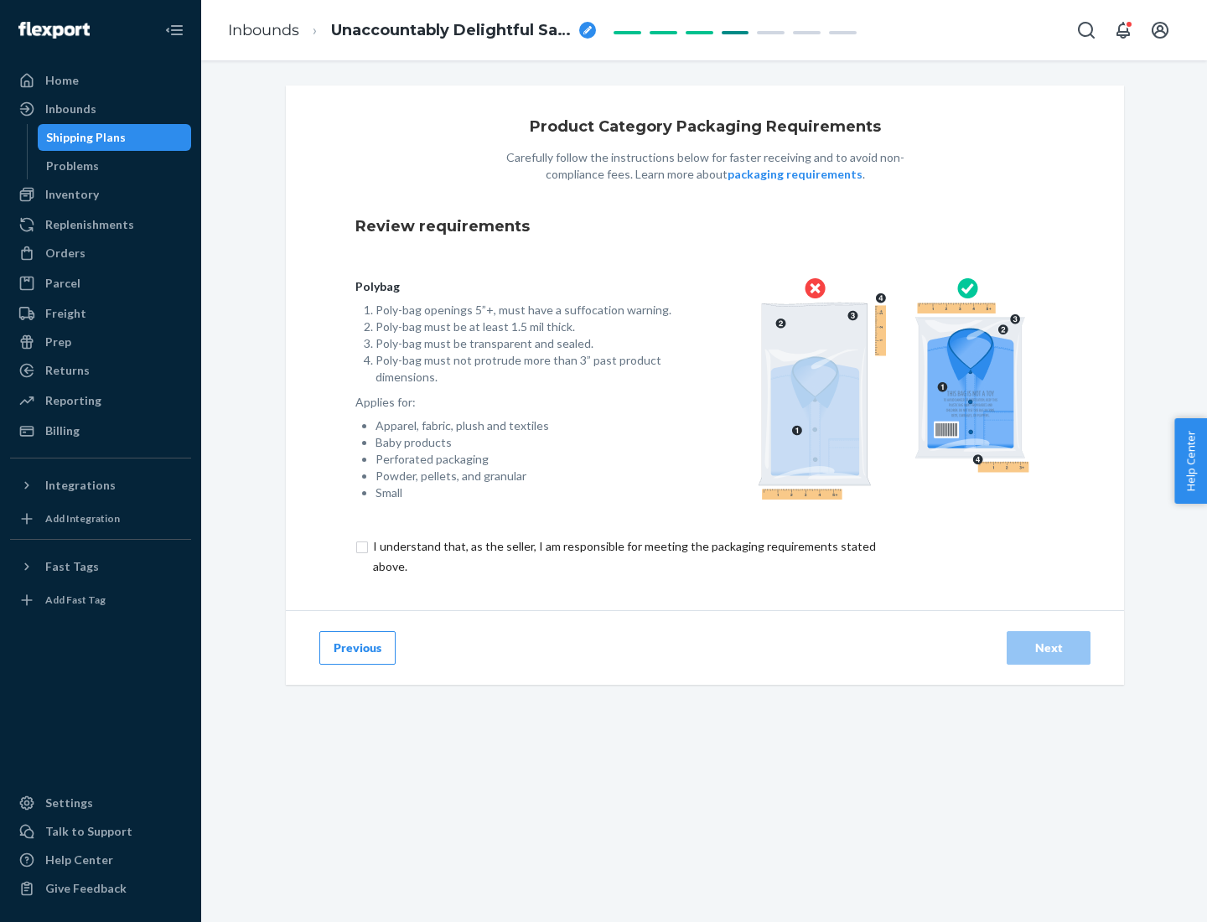
click at [623, 556] on input "checkbox" at bounding box center [633, 556] width 557 height 40
checkbox input "true"
click at [1049, 647] on div "Next" at bounding box center [1048, 648] width 55 height 17
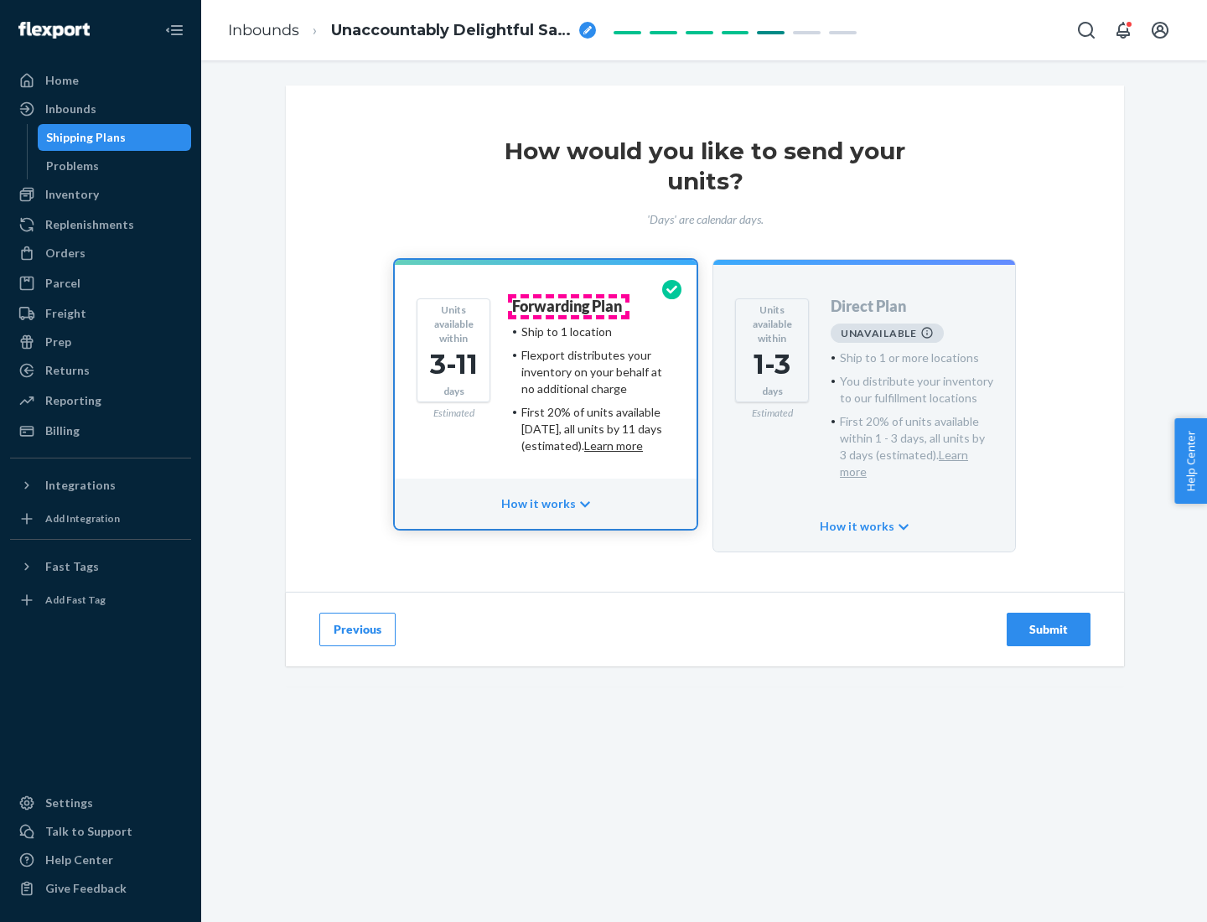
click at [568, 306] on h4 "Forwarding Plan" at bounding box center [567, 306] width 110 height 17
click at [1049, 621] on div "Submit" at bounding box center [1048, 629] width 55 height 17
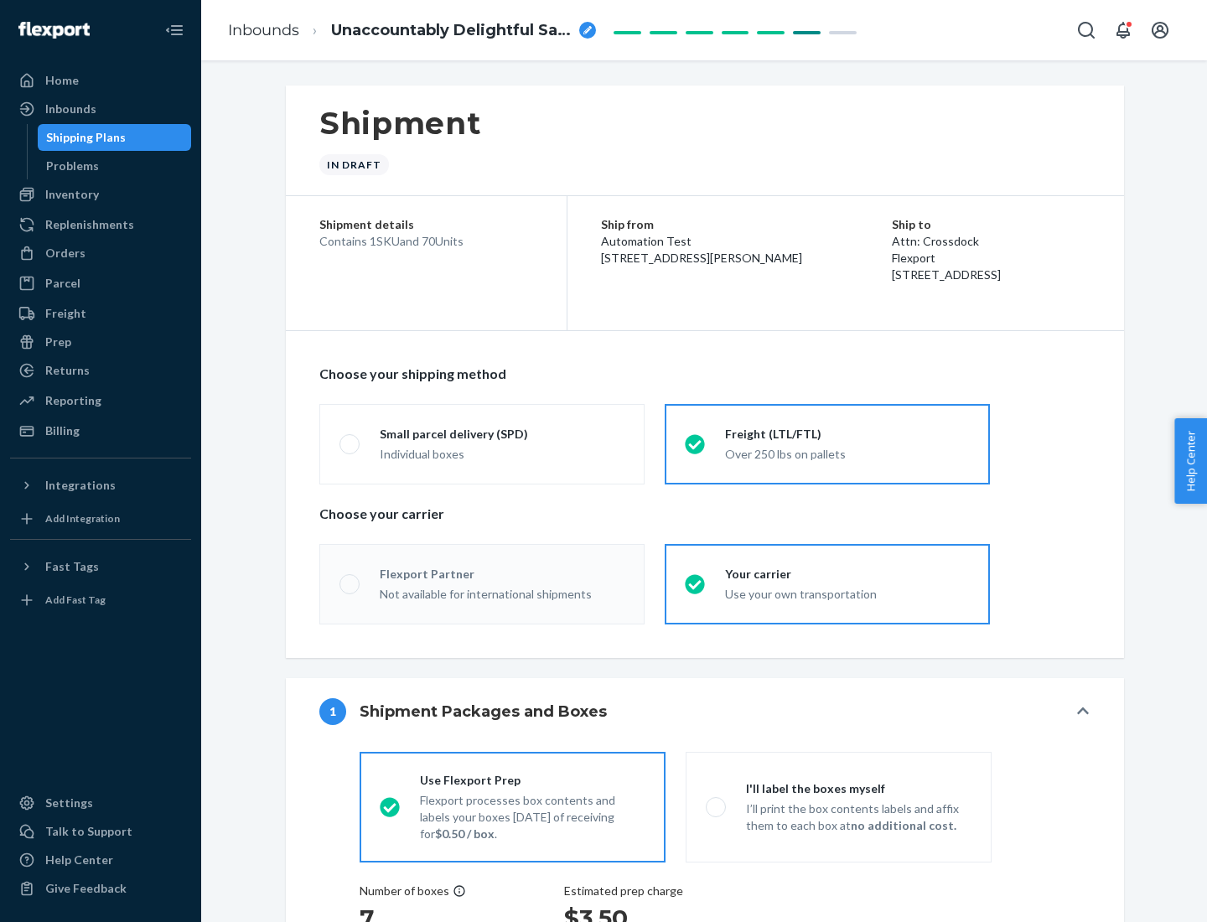
radio input "true"
radio input "false"
radio input "true"
radio input "false"
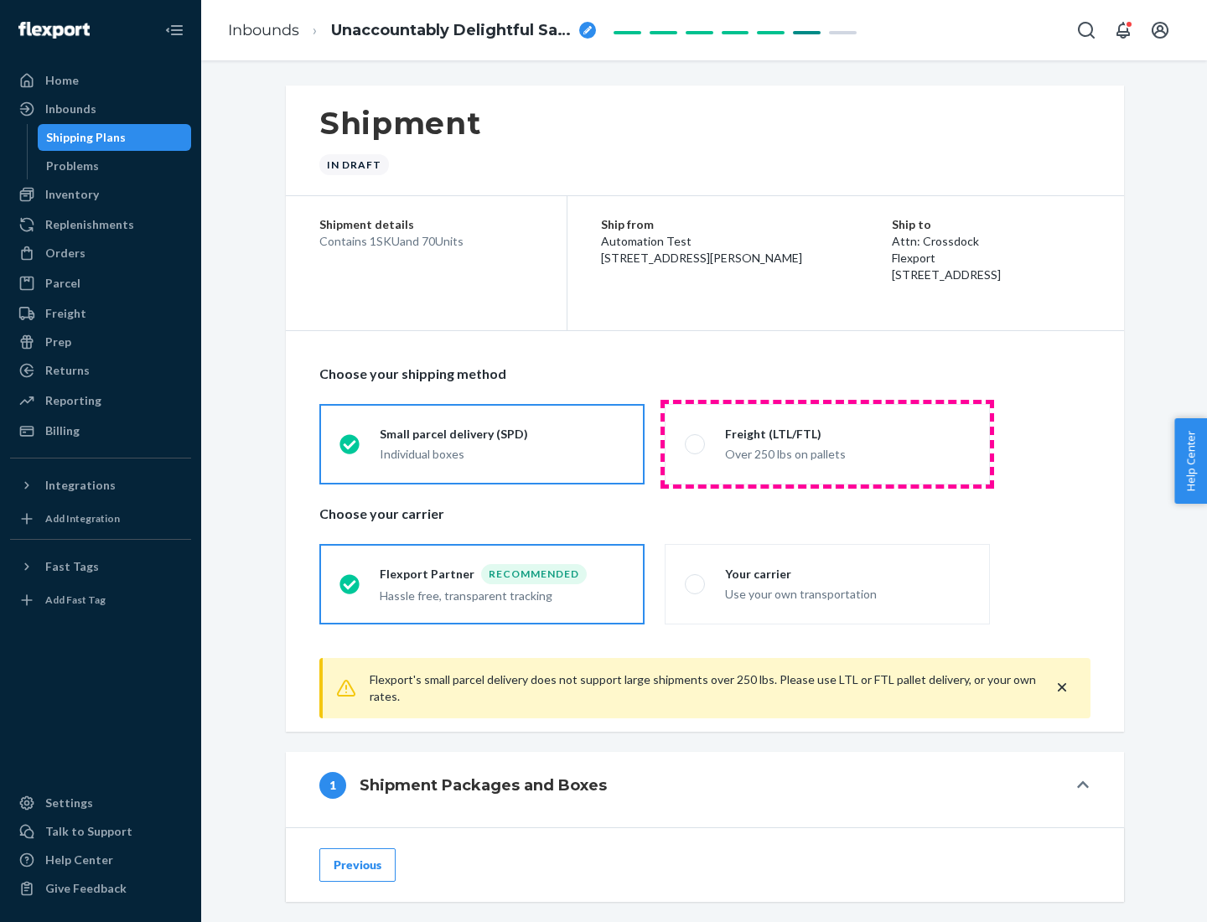
click at [827, 443] on div "Over 250 lbs on pallets" at bounding box center [847, 453] width 245 height 20
click at [696, 443] on input "Freight (LTL/FTL) Over 250 lbs on pallets" at bounding box center [690, 443] width 11 height 11
radio input "true"
radio input "false"
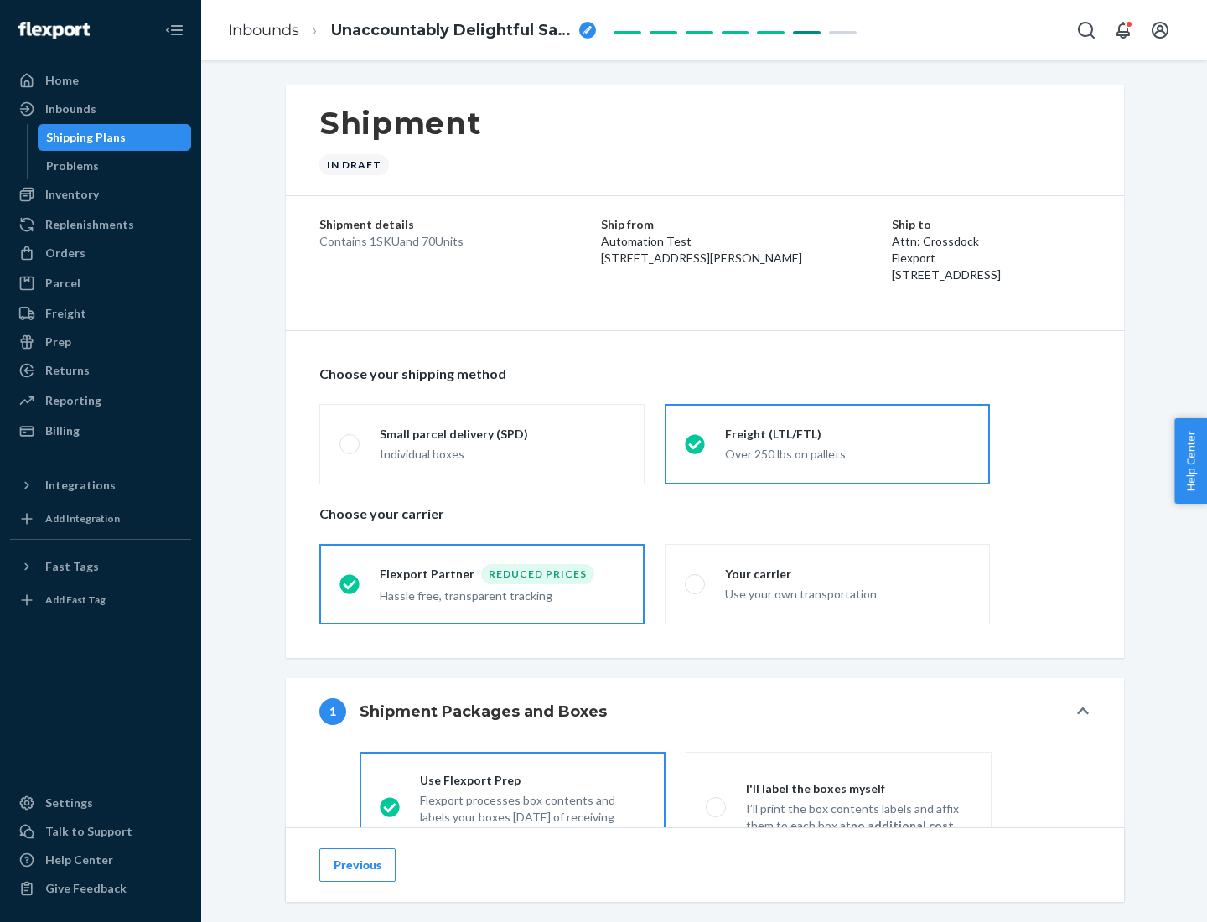
scroll to position [93, 0]
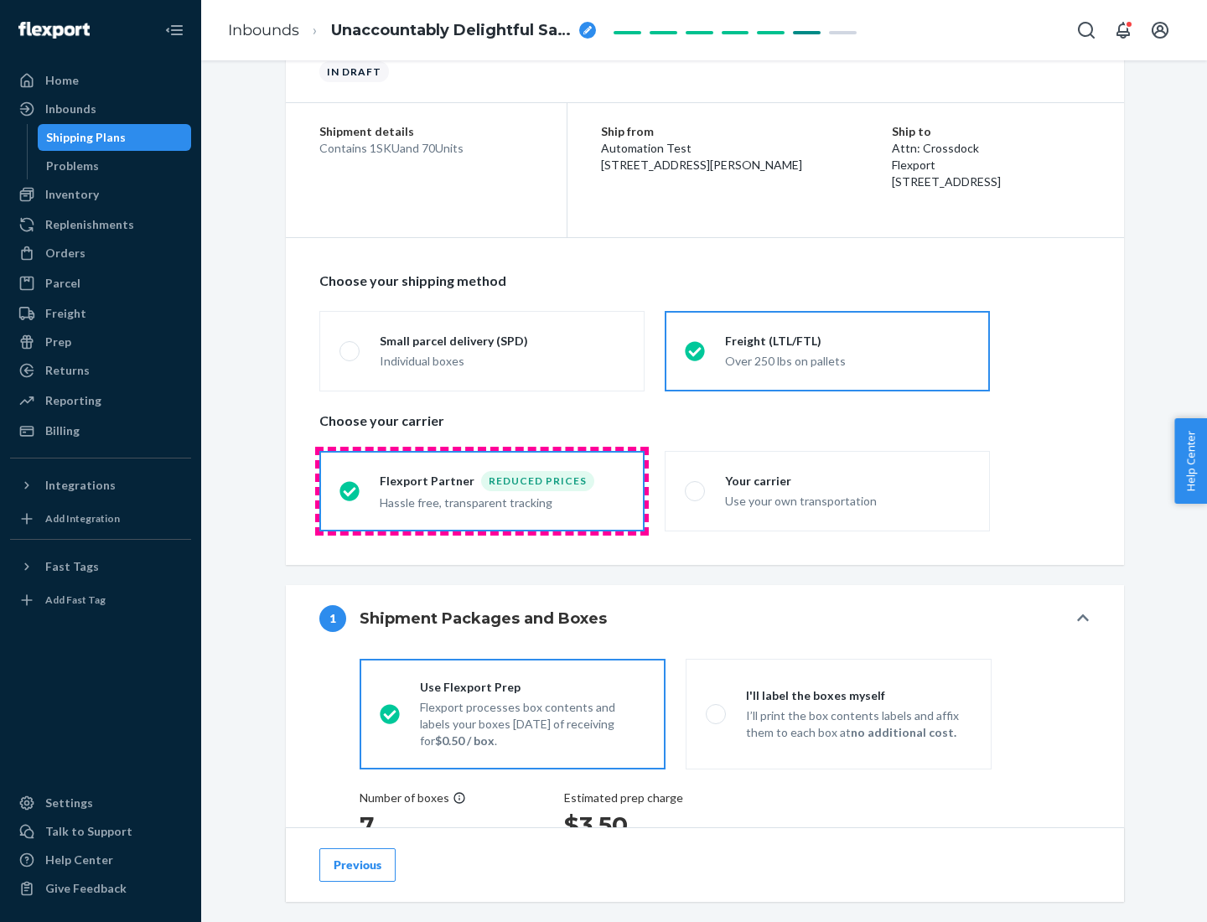
click at [482, 491] on div "Hassle free, transparent tracking" at bounding box center [502, 501] width 245 height 20
click at [350, 490] on input "Flexport Partner Reduced prices Hassle free, transparent tracking" at bounding box center [344, 490] width 11 height 11
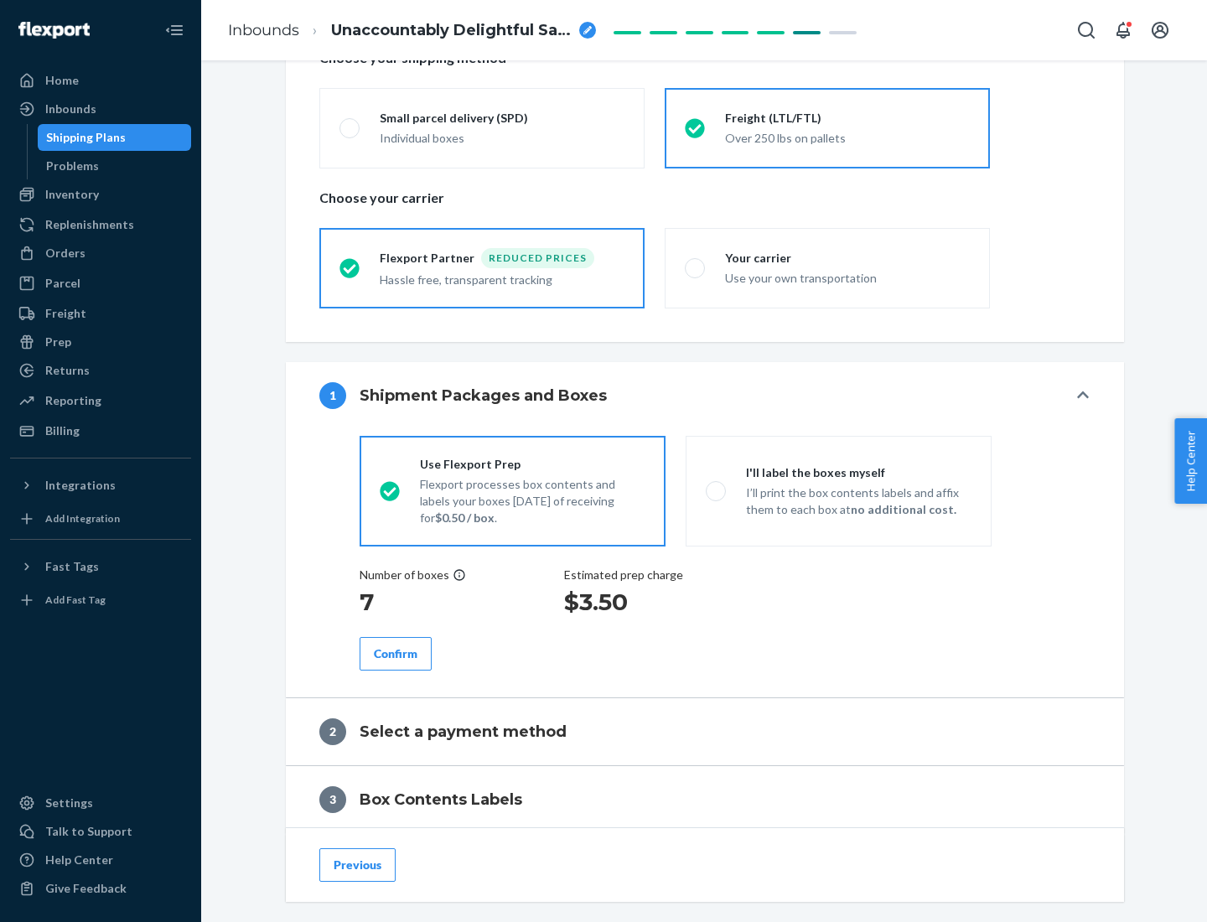
click at [838, 490] on p "I’ll print the box contents labels and affix them to each box at no additional …" at bounding box center [858, 502] width 225 height 34
click at [717, 490] on input "I'll label the boxes myself I’ll print the box contents labels and affix them t…" at bounding box center [711, 490] width 11 height 11
radio input "true"
radio input "false"
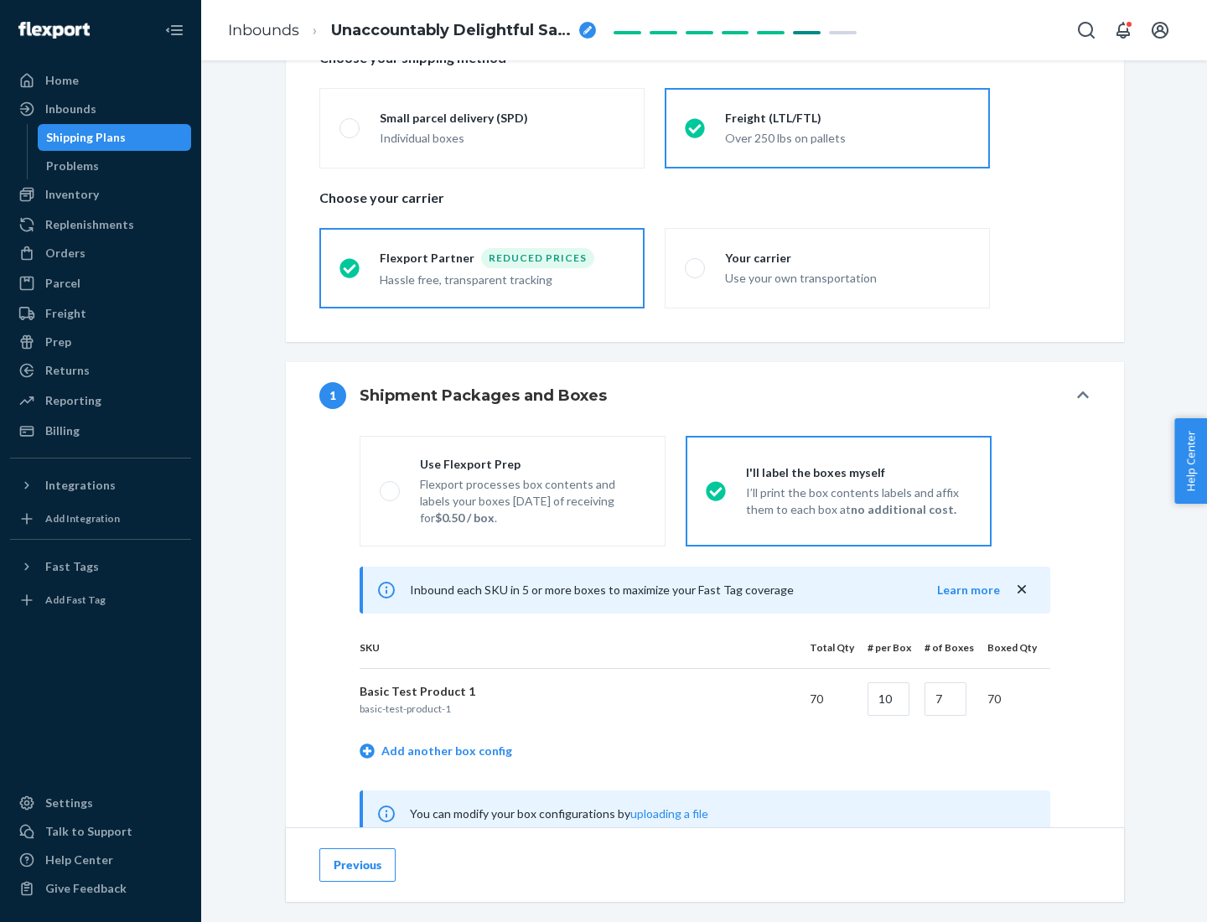
scroll to position [524, 0]
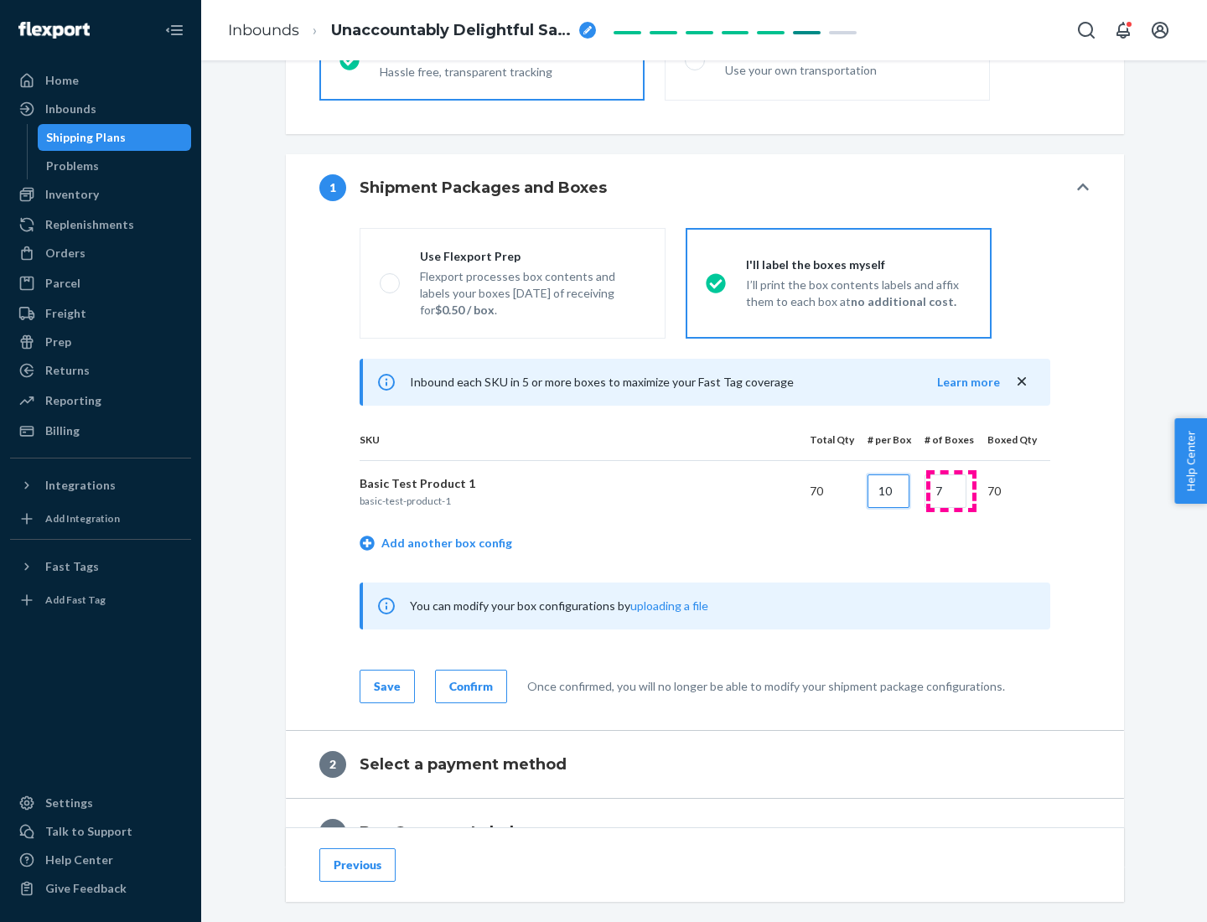
type input "10"
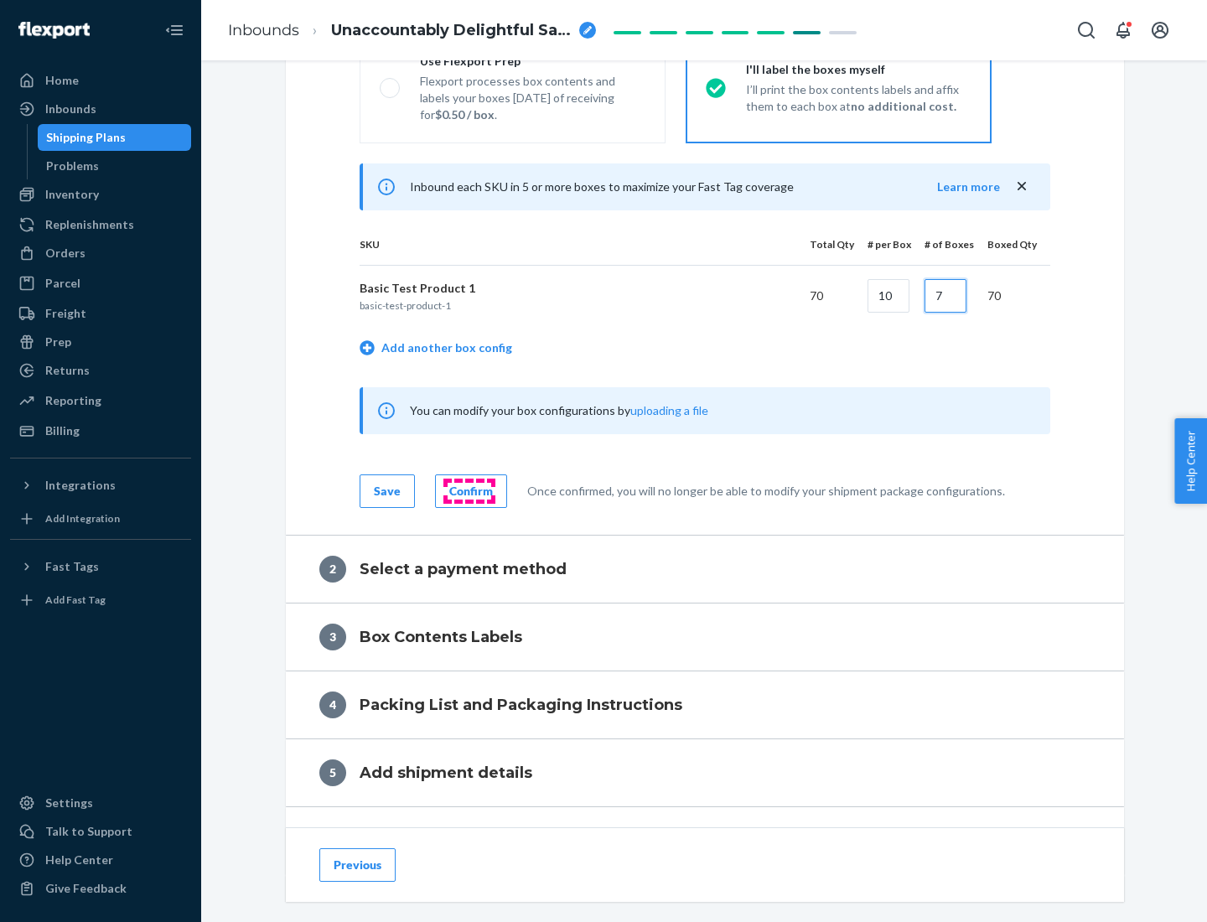
type input "7"
click at [469, 490] on div "Confirm" at bounding box center [471, 491] width 44 height 17
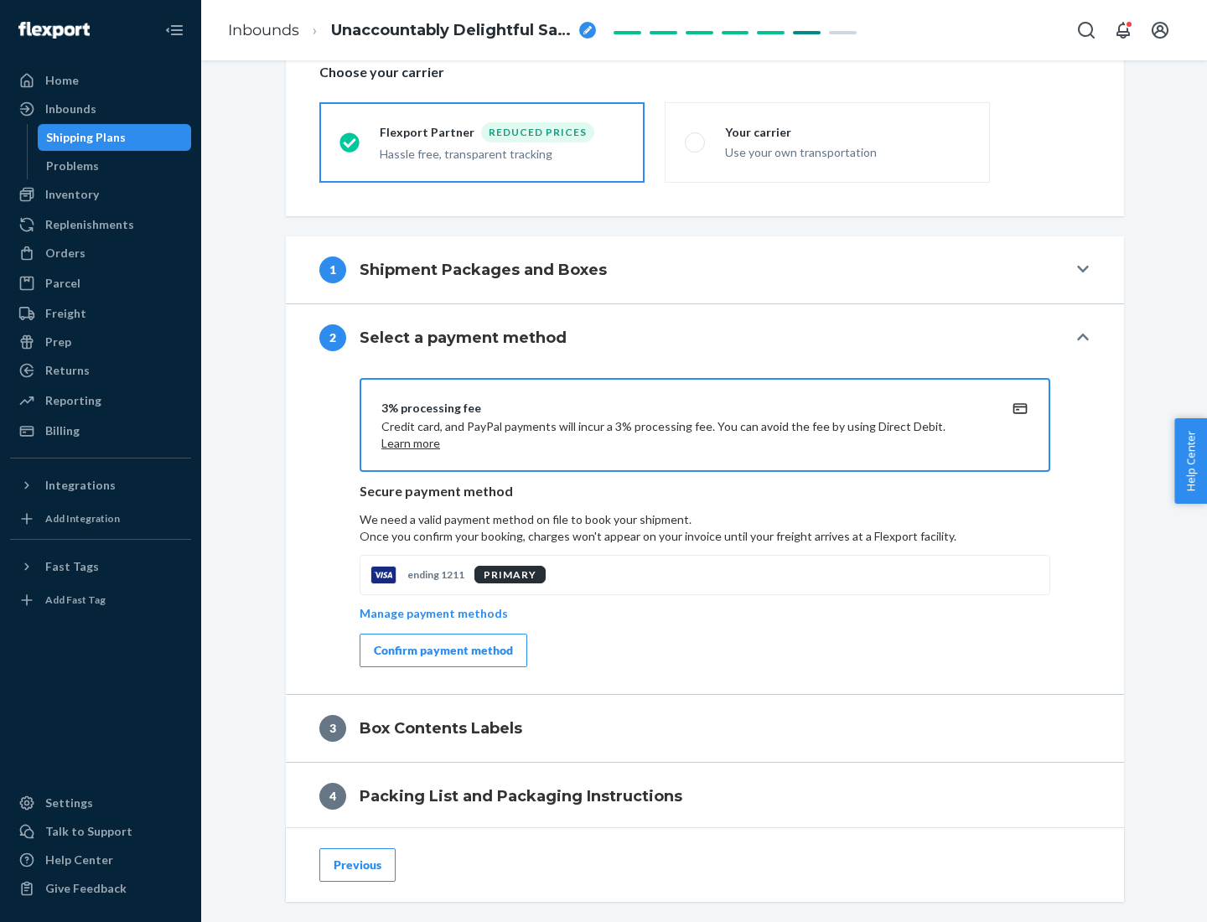
scroll to position [601, 0]
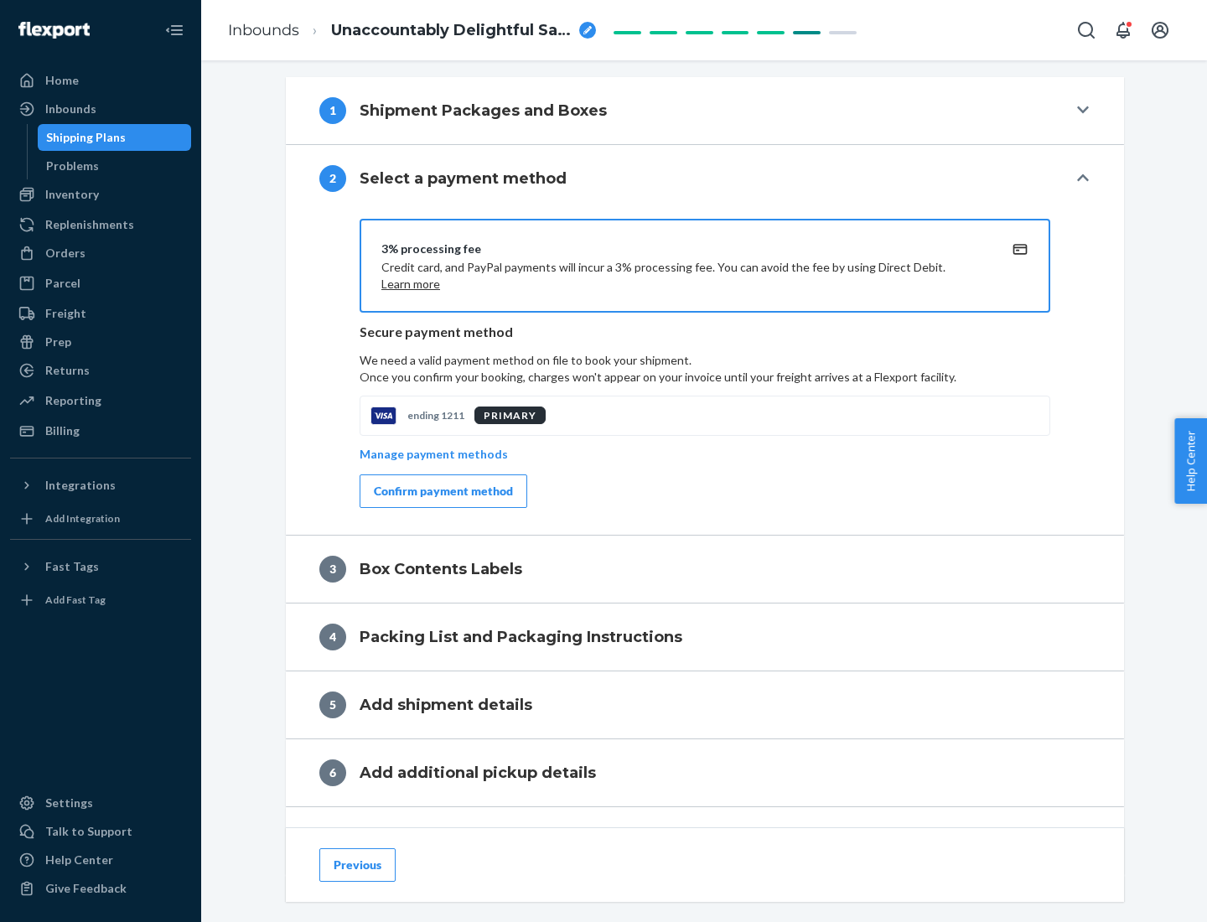
click at [442, 491] on div "Confirm payment method" at bounding box center [443, 491] width 139 height 17
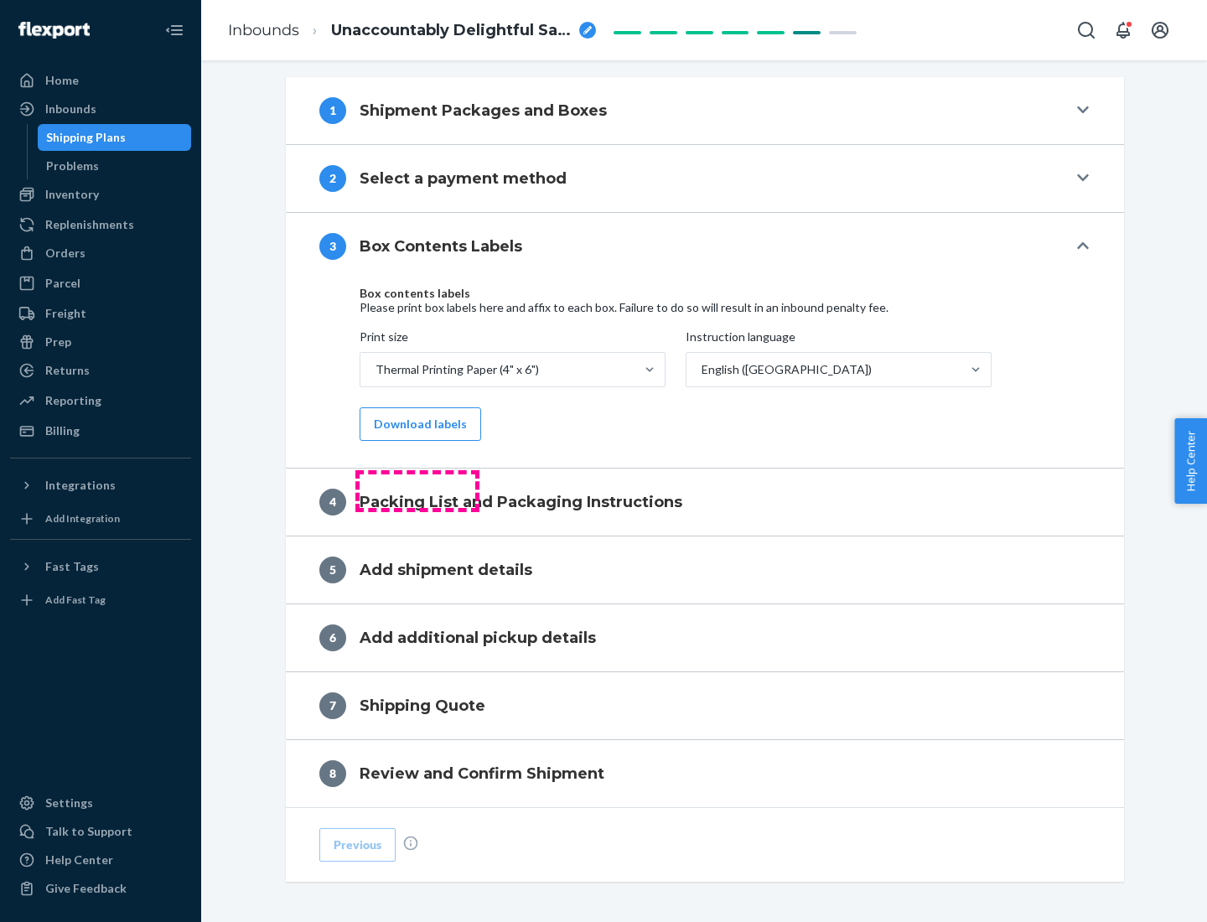
scroll to position [534, 0]
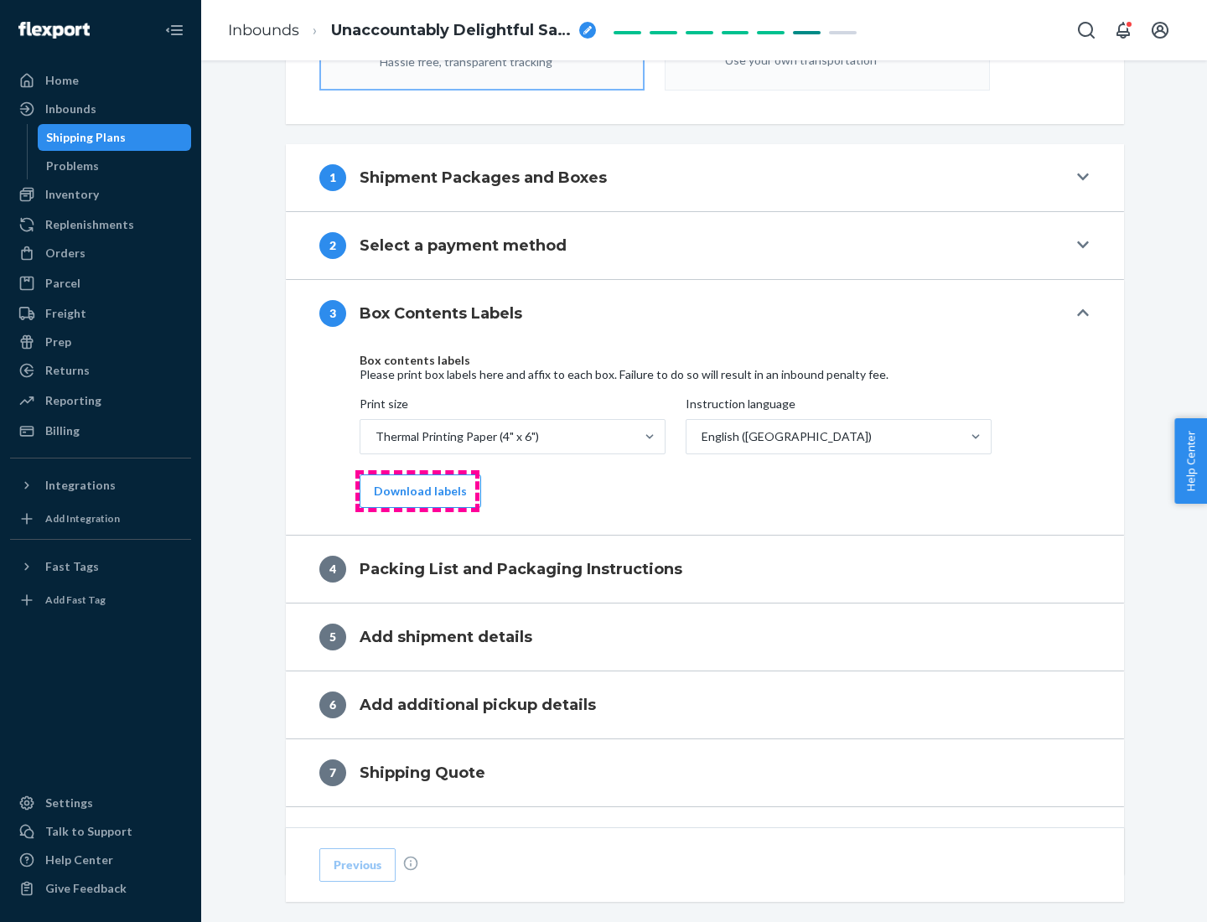
click at [417, 491] on button "Download labels" at bounding box center [421, 491] width 122 height 34
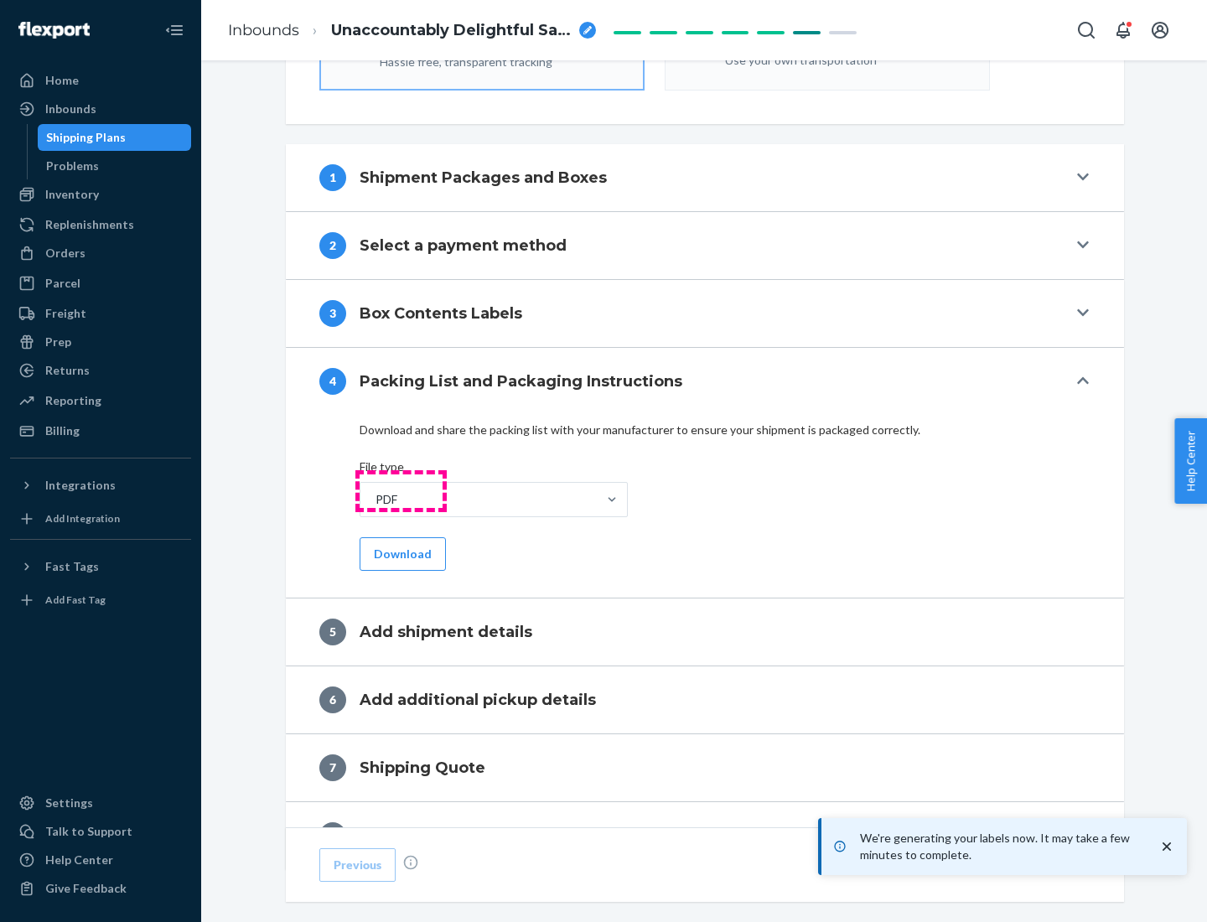
scroll to position [597, 0]
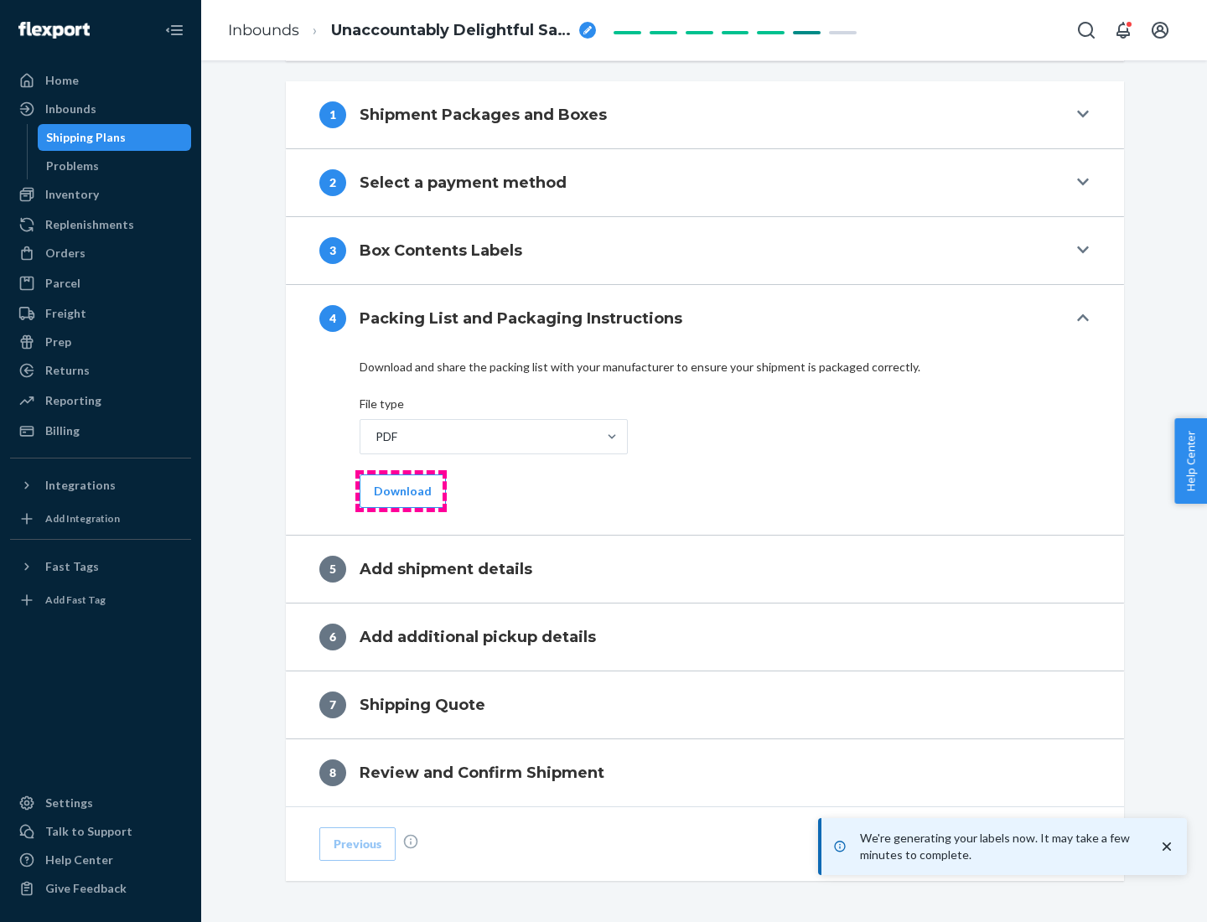
click at [401, 490] on button "Download" at bounding box center [403, 491] width 86 height 34
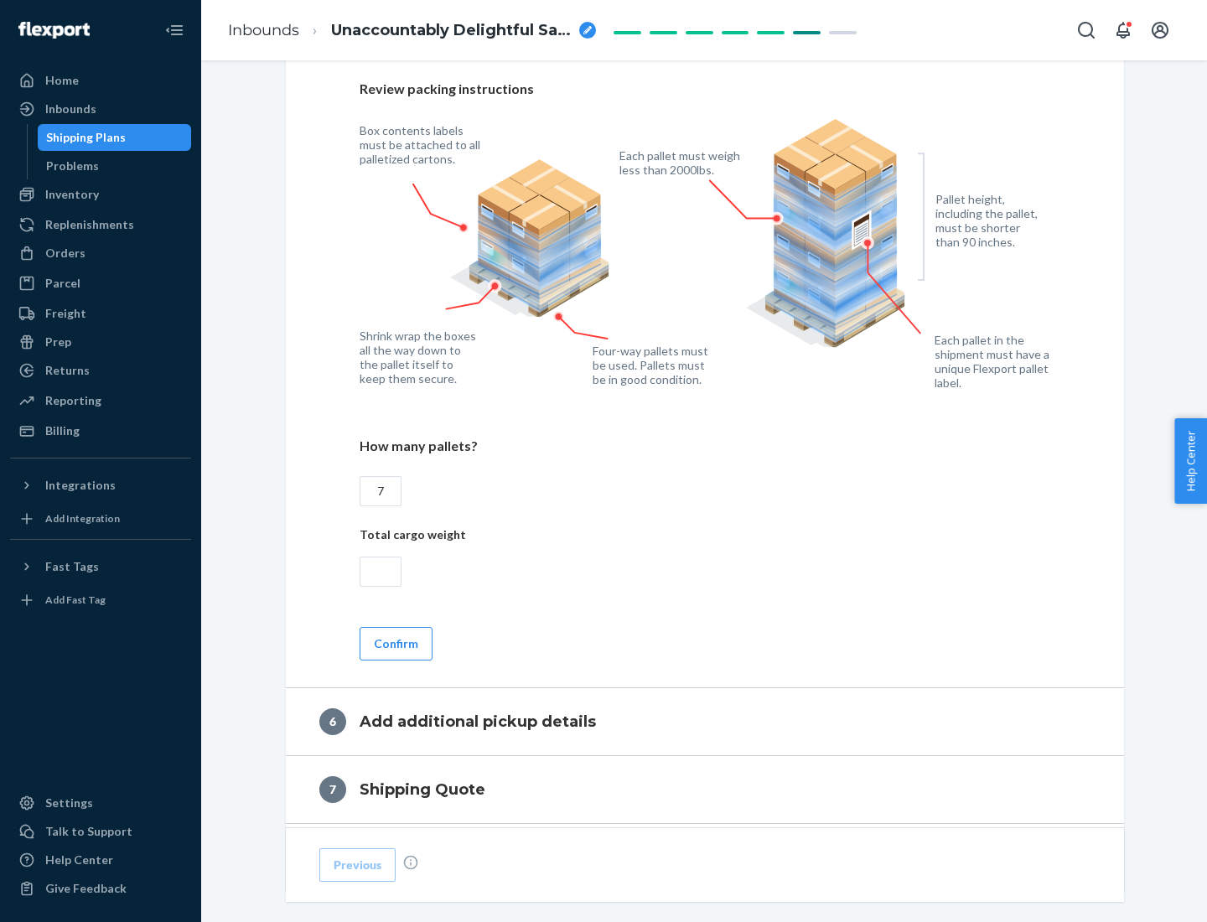
scroll to position [1156, 0]
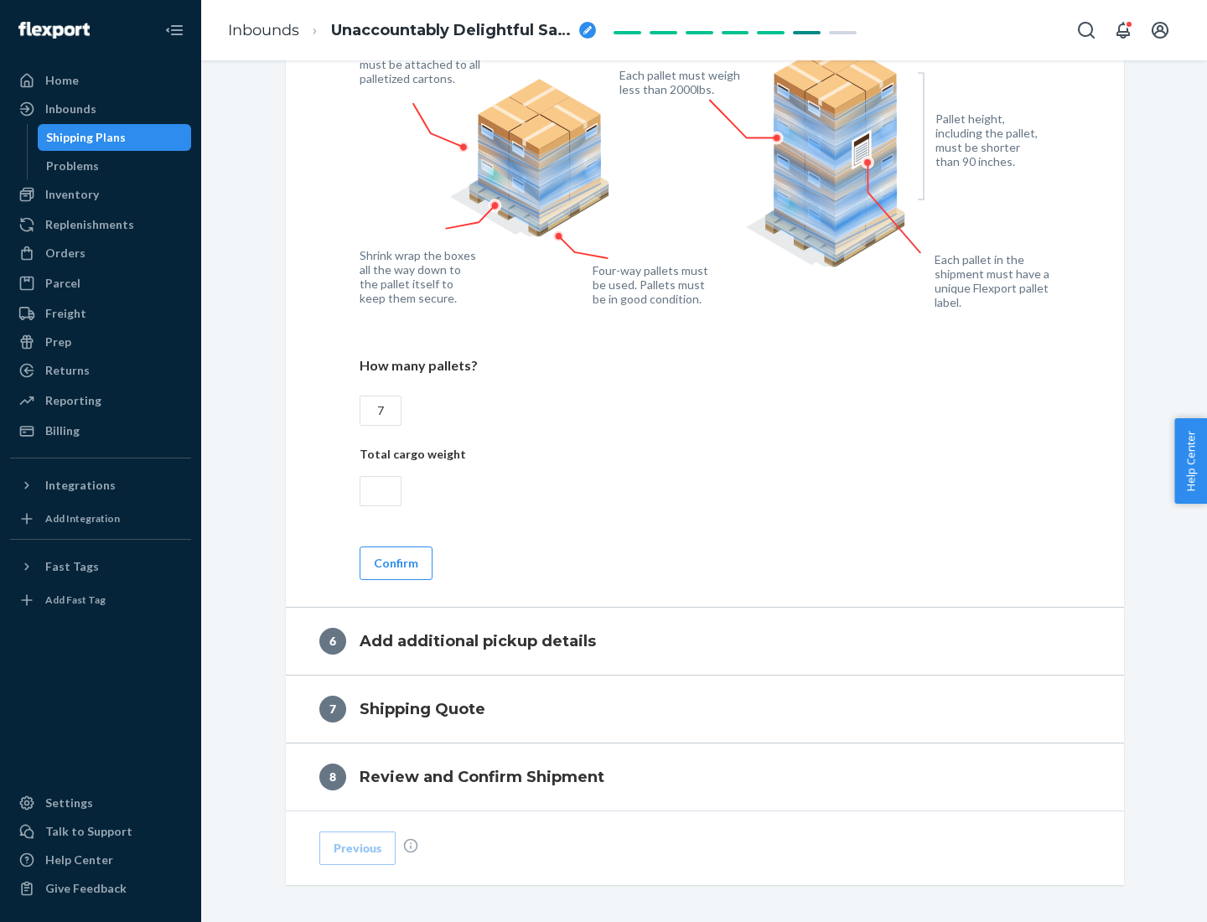
type input "7"
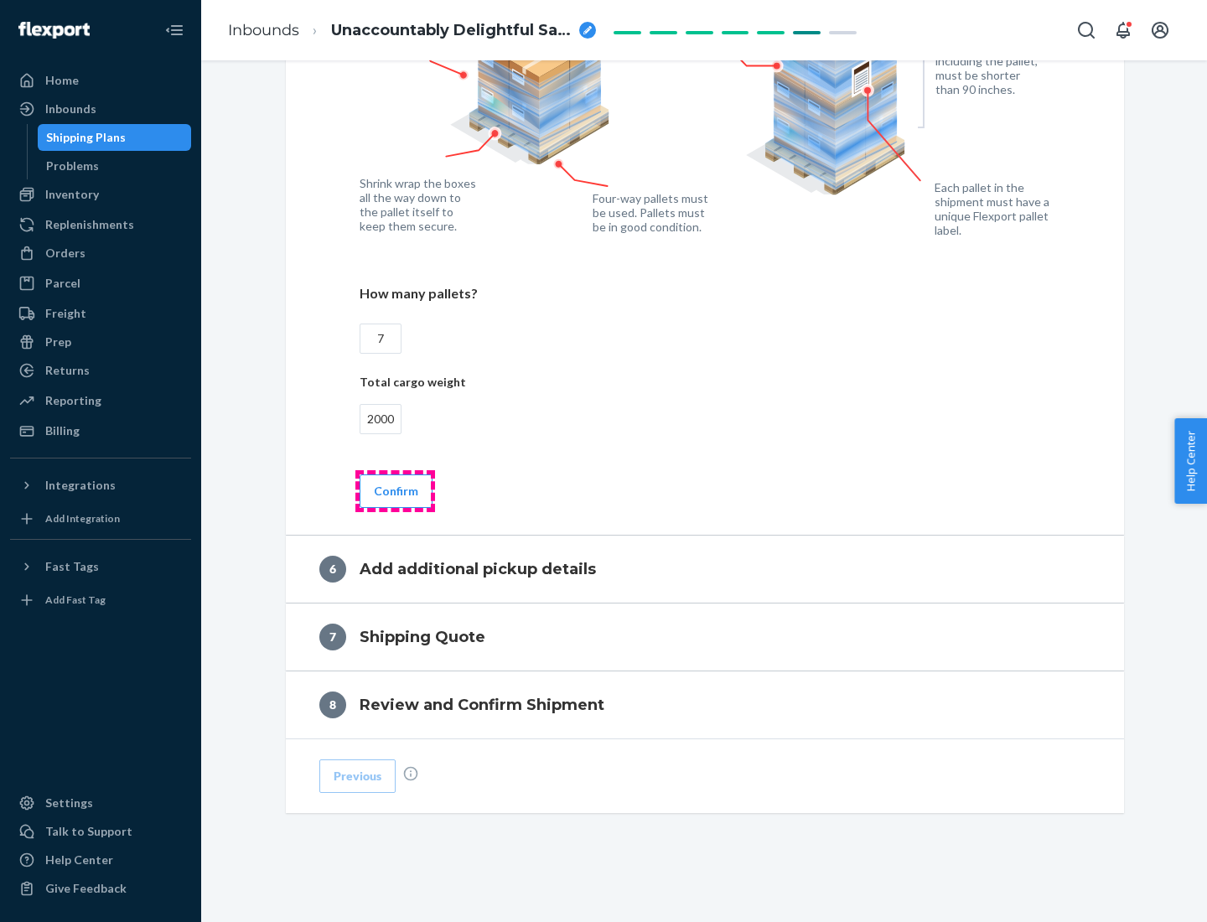
type input "2000"
click at [395, 490] on button "Confirm" at bounding box center [396, 491] width 73 height 34
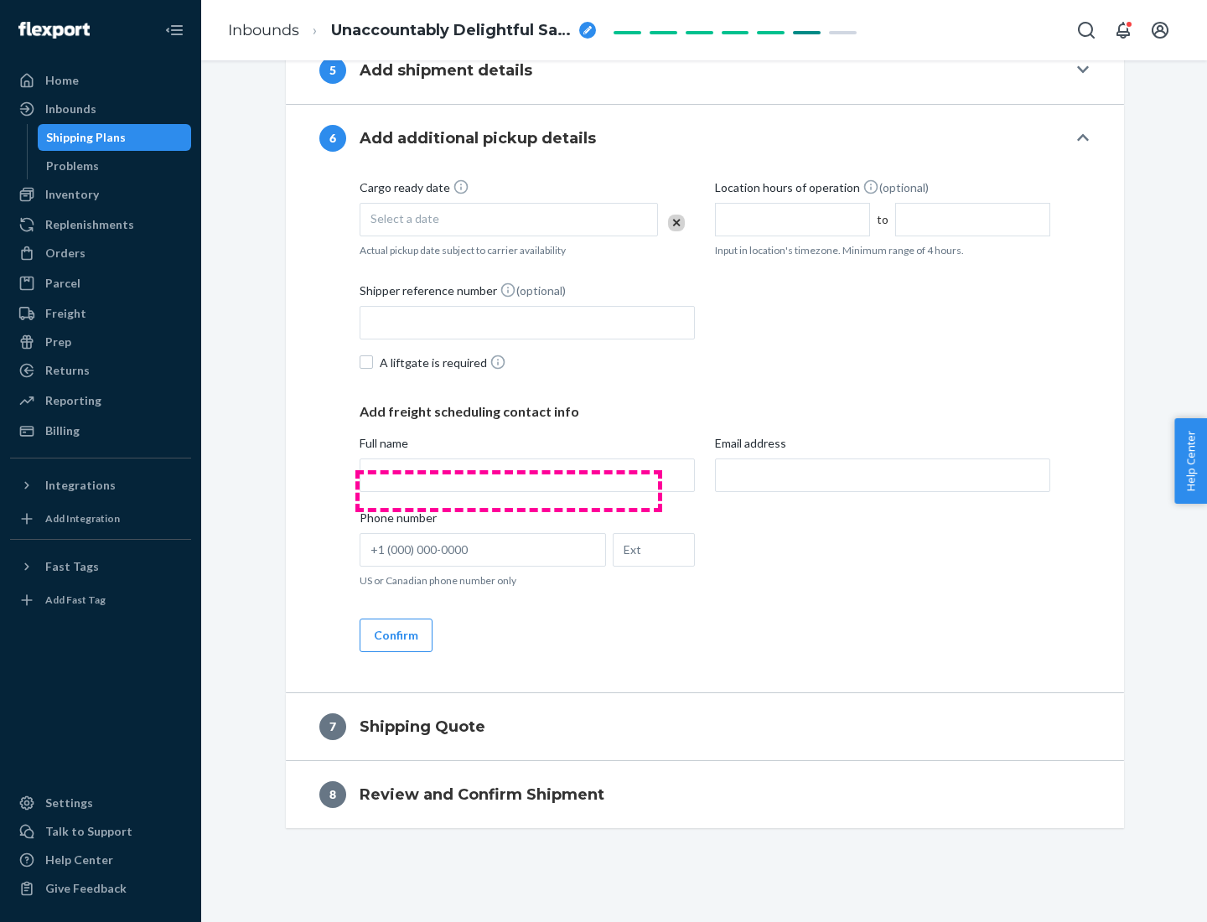
scroll to position [641, 0]
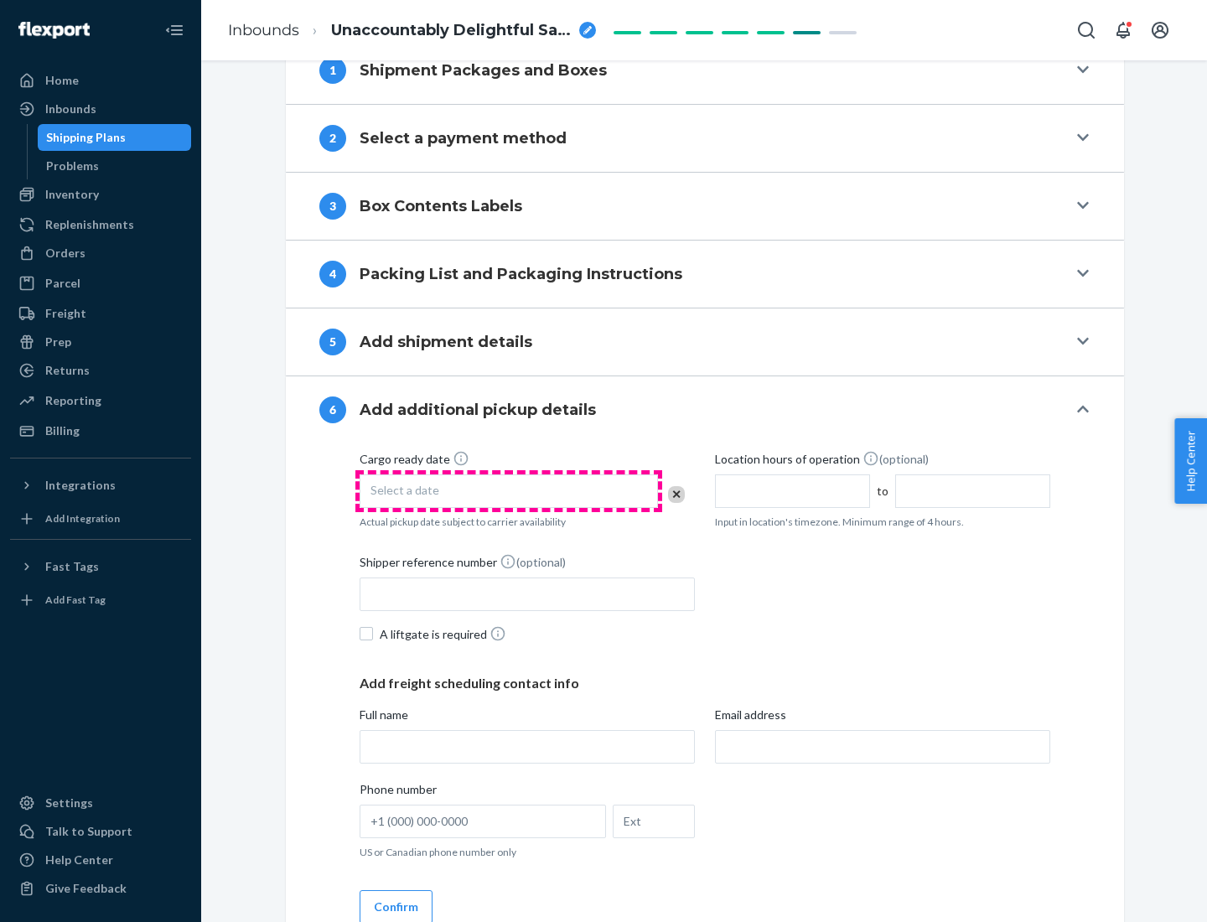
click at [509, 490] on div "Select a date" at bounding box center [509, 491] width 298 height 34
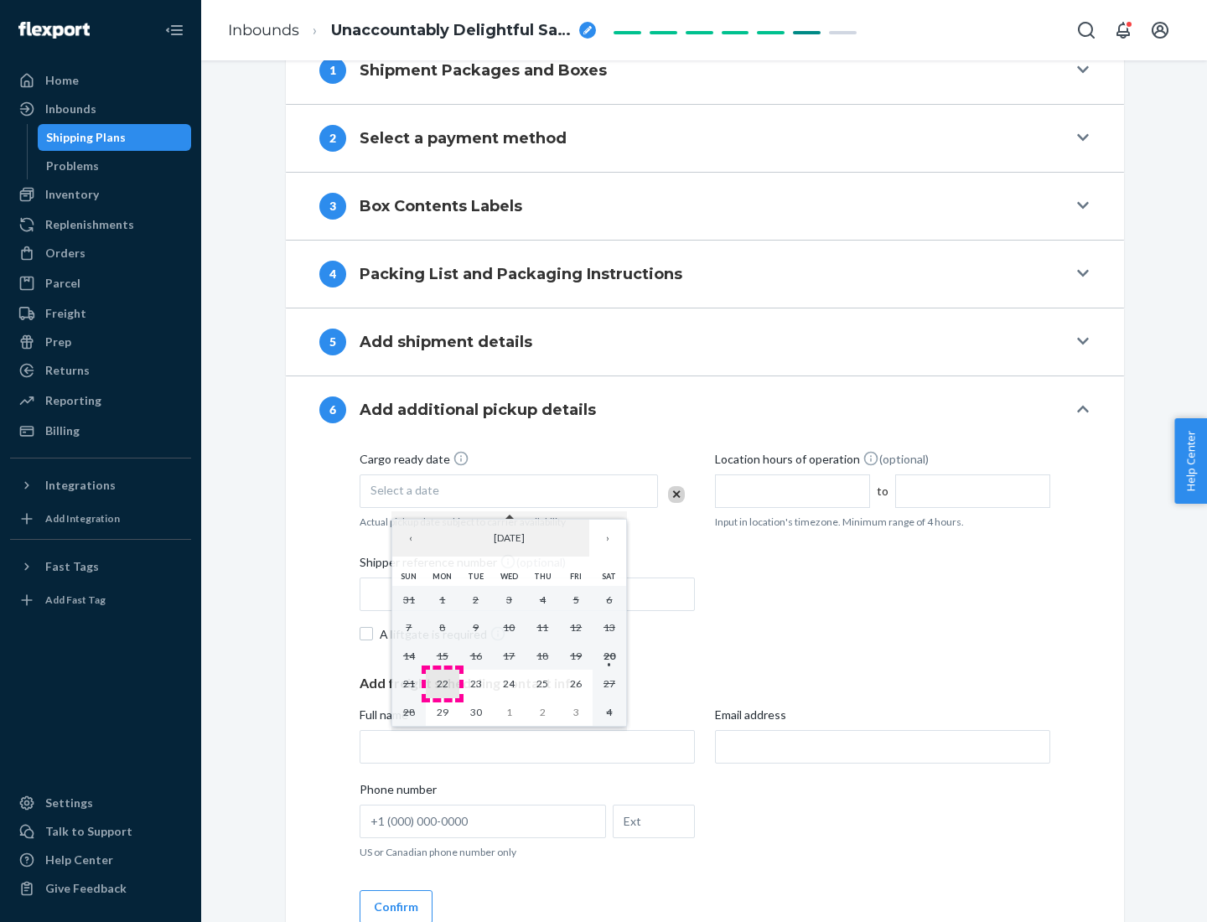
click at [442, 683] on abbr "22" at bounding box center [443, 683] width 12 height 13
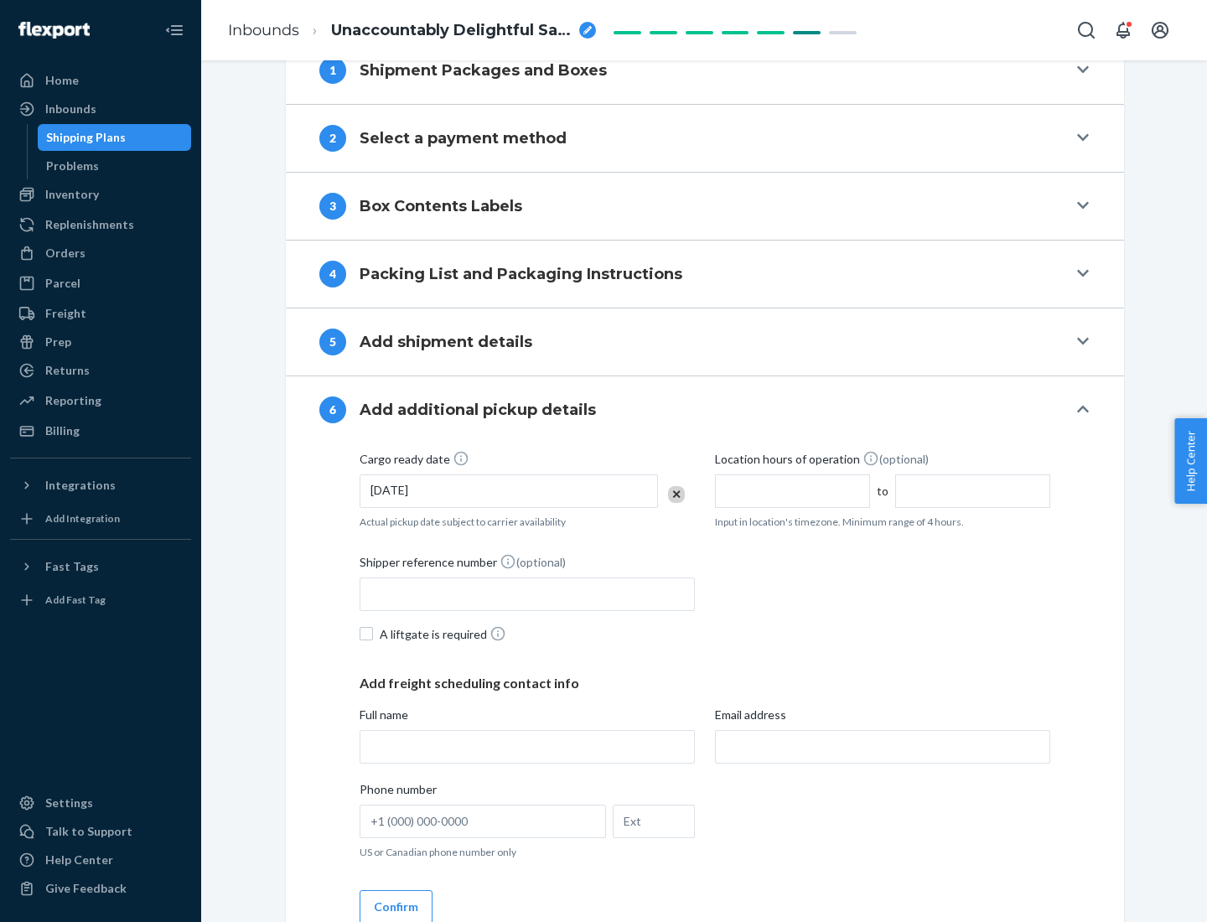
scroll to position [897, 0]
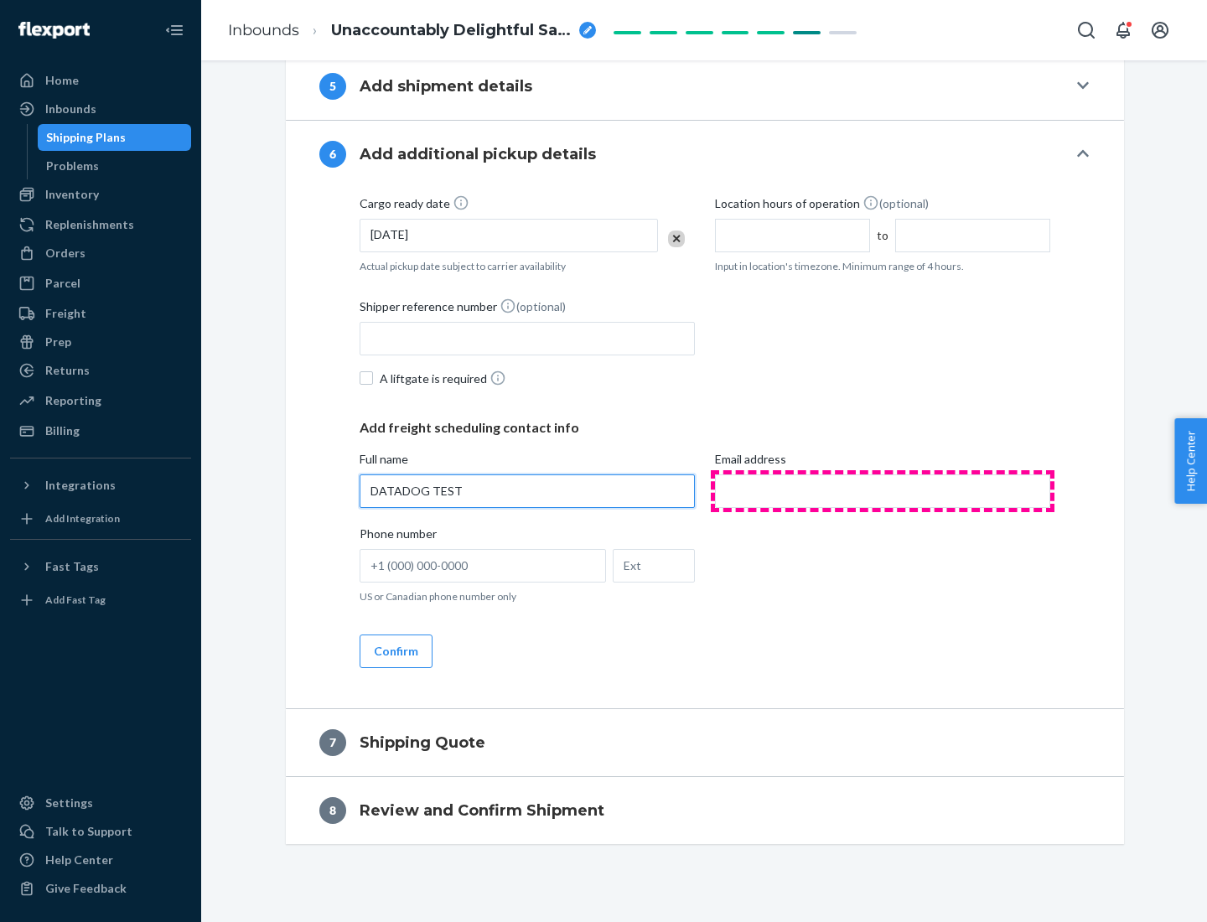
type input "DATADOG TEST"
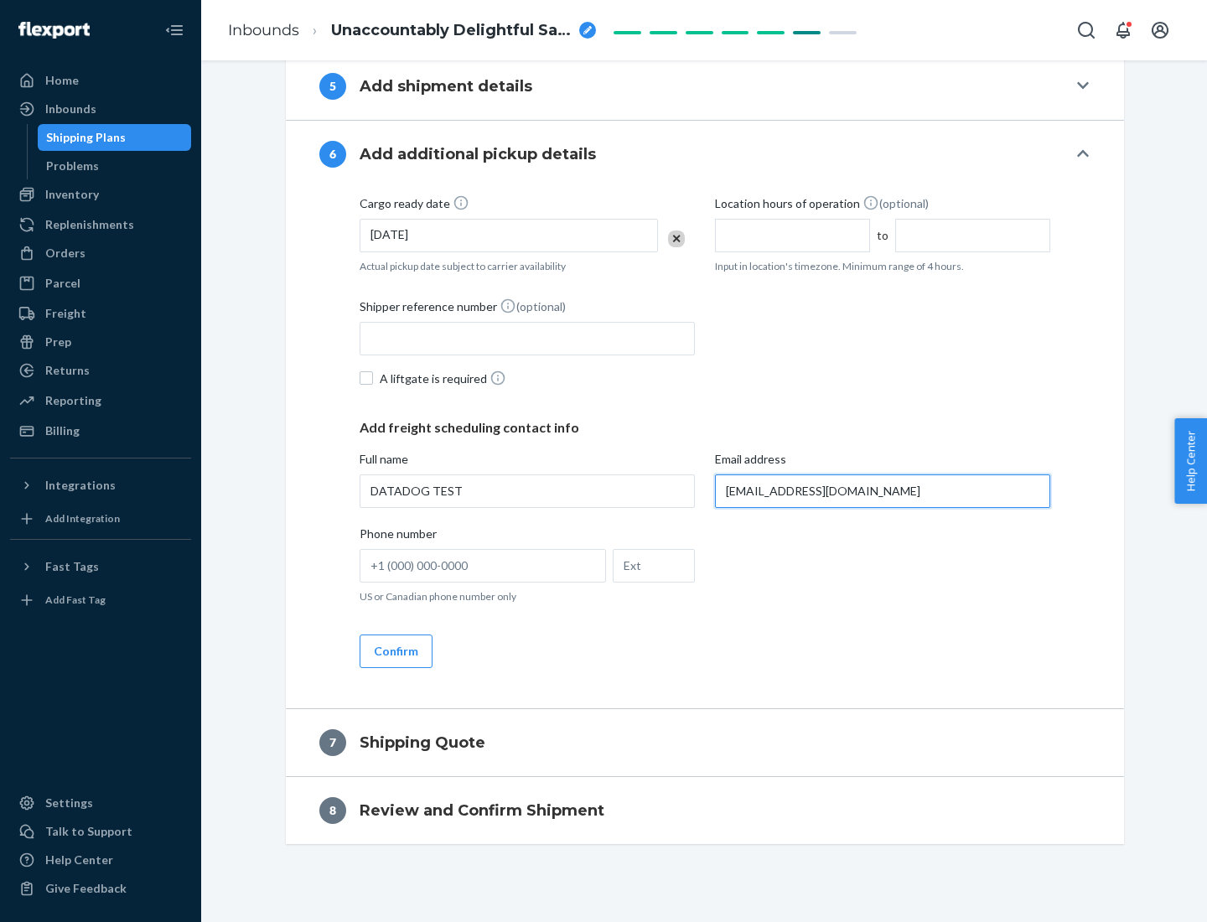
scroll to position [913, 0]
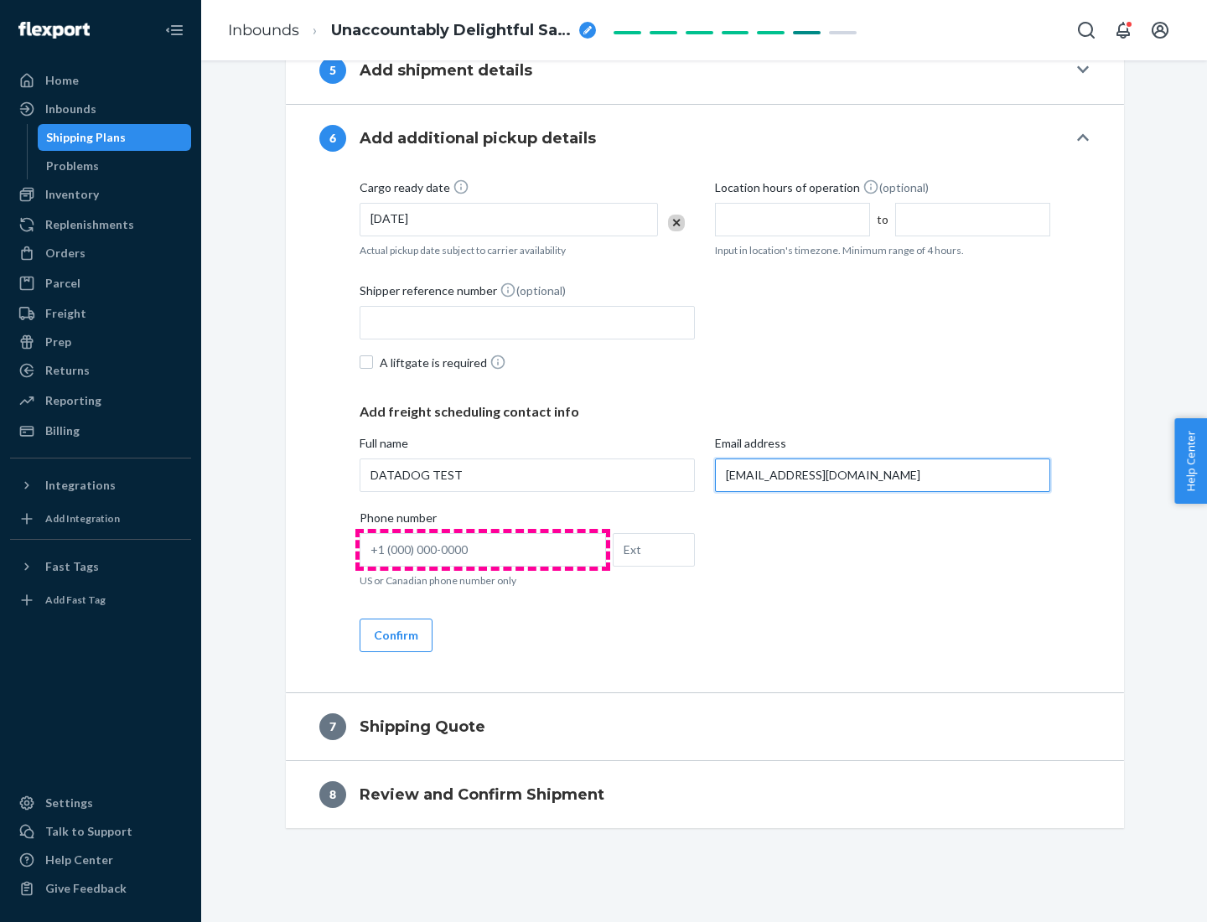
type input "[EMAIL_ADDRESS][DOMAIN_NAME]"
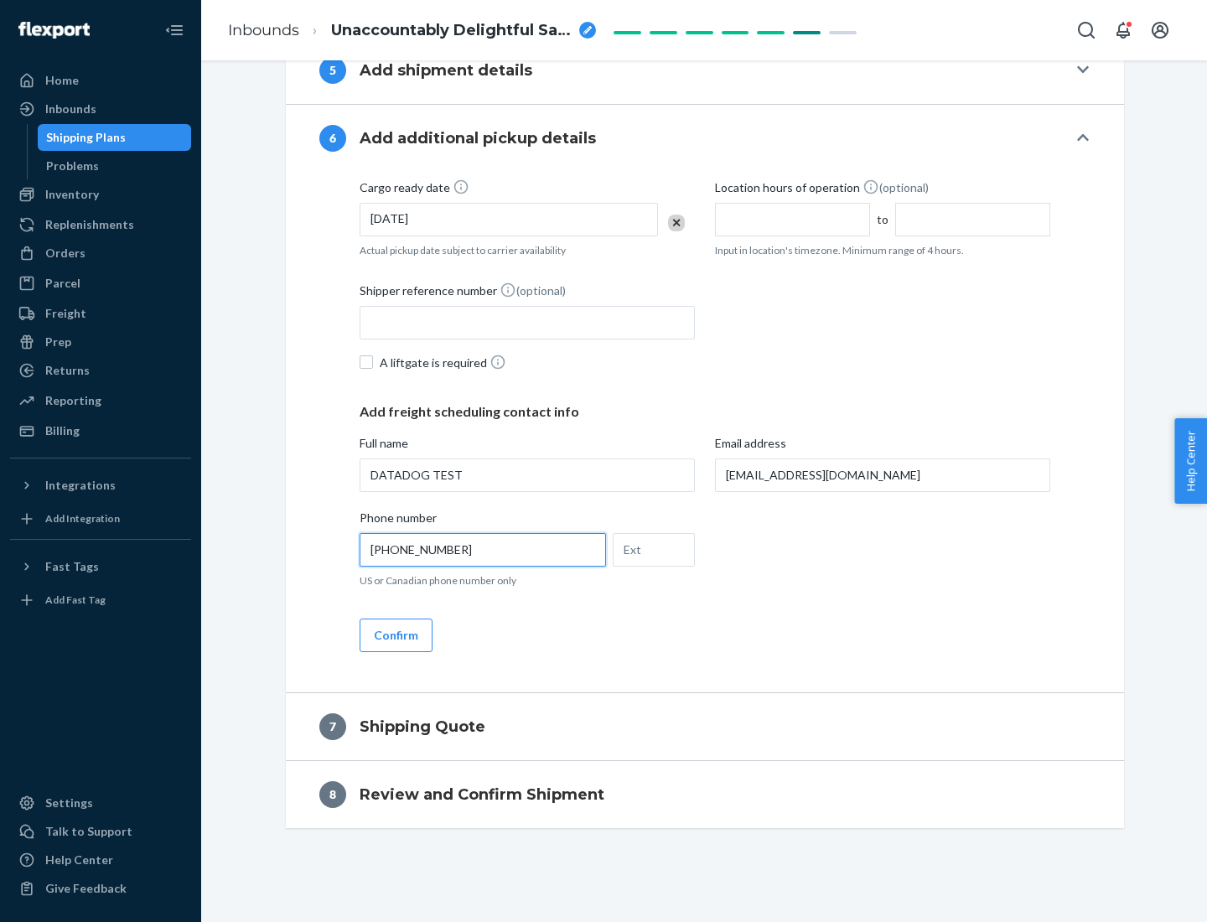
type input "[PHONE_NUMBER]"
click at [395, 635] on button "Confirm" at bounding box center [396, 636] width 73 height 34
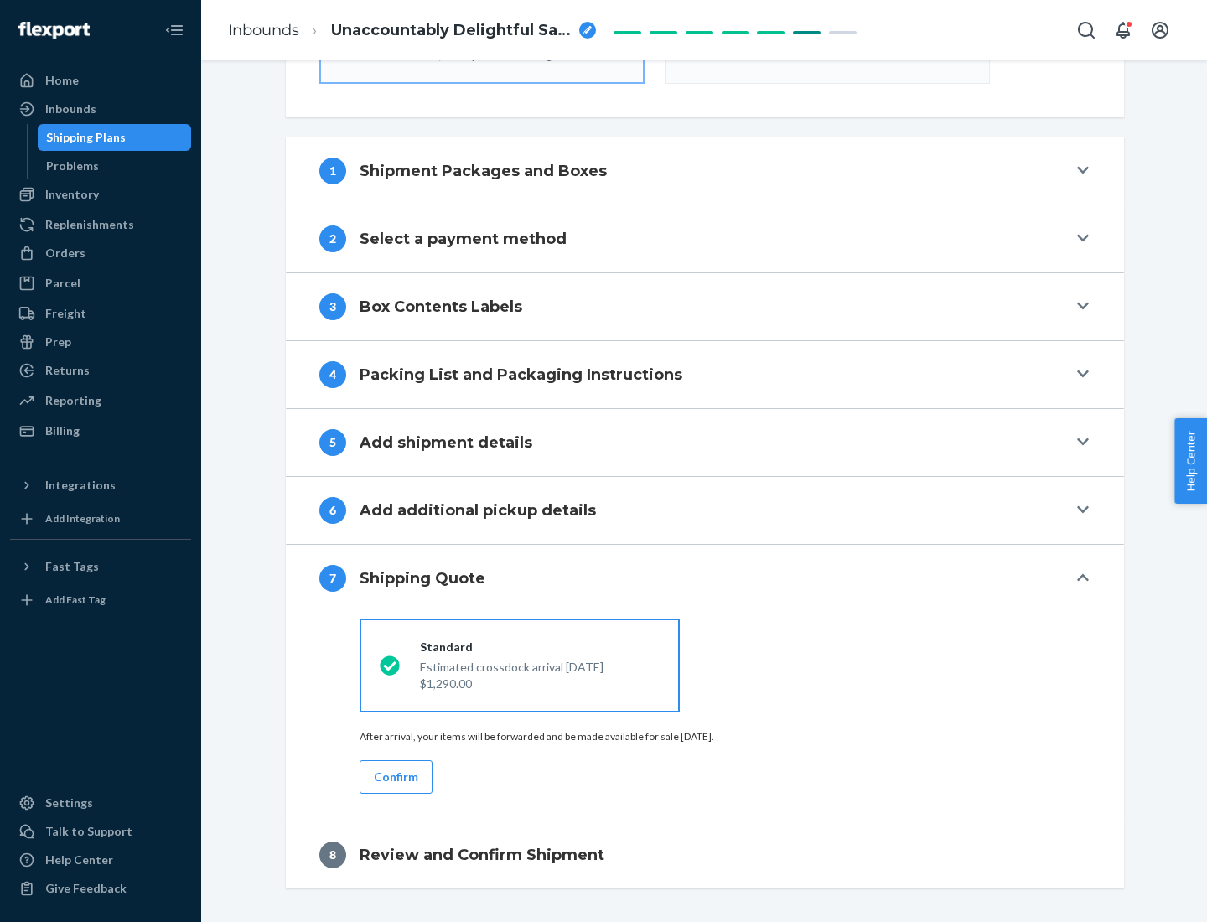
scroll to position [601, 0]
